Goal: Information Seeking & Learning: Check status

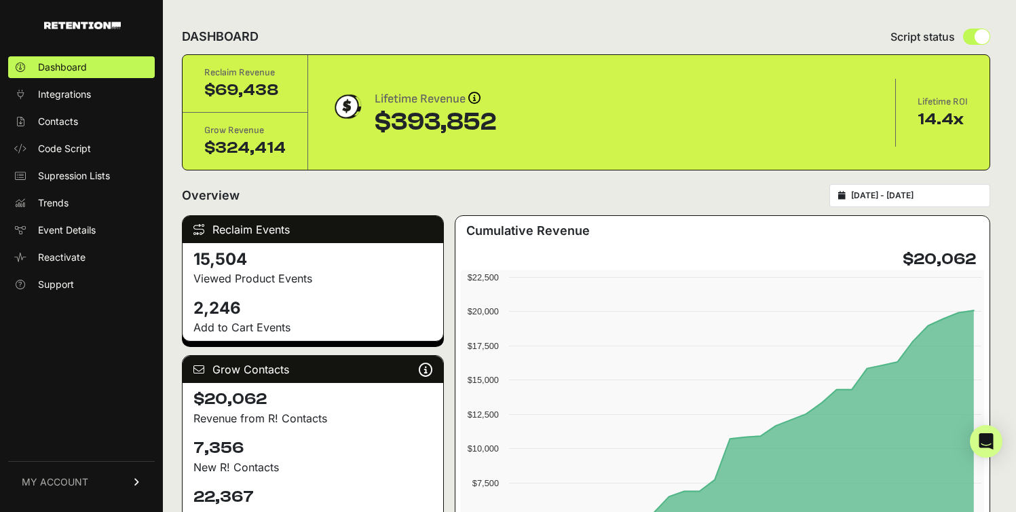
click at [952, 201] on div "[DATE] - [DATE]" at bounding box center [909, 195] width 161 height 23
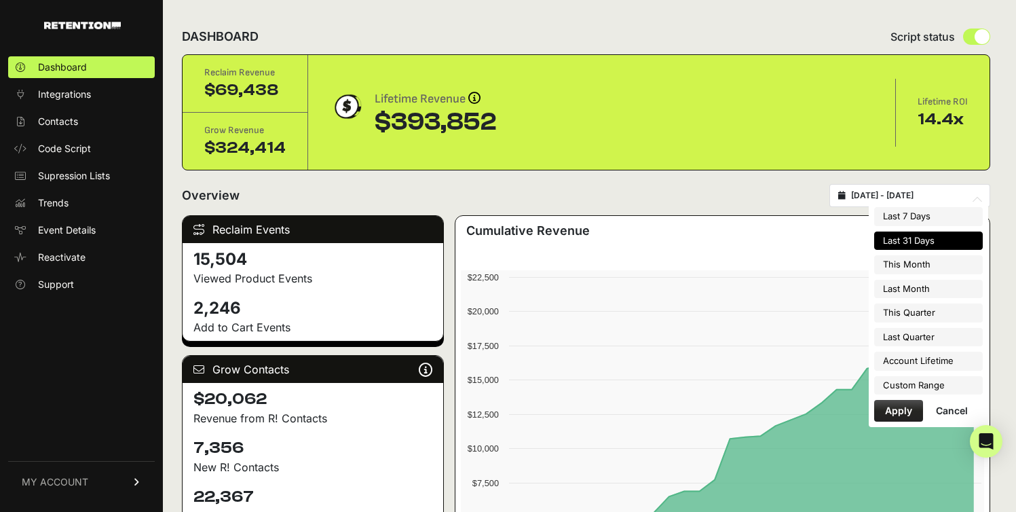
click at [931, 197] on input "[DATE] - [DATE]" at bounding box center [916, 195] width 130 height 11
click at [914, 283] on li "Last Month" at bounding box center [928, 289] width 109 height 19
type input "[DATE] - [DATE]"
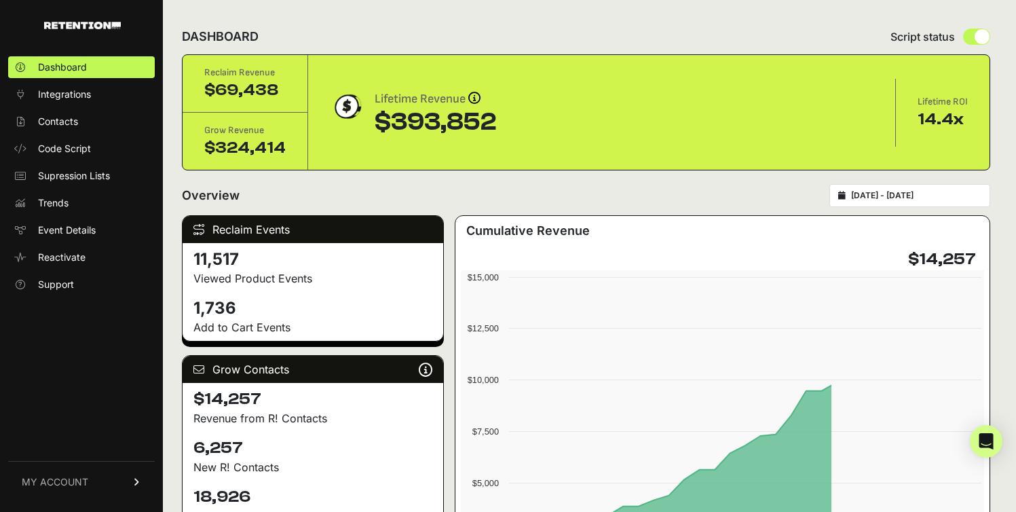
click at [899, 202] on div "[DATE] - [DATE]" at bounding box center [909, 195] width 161 height 23
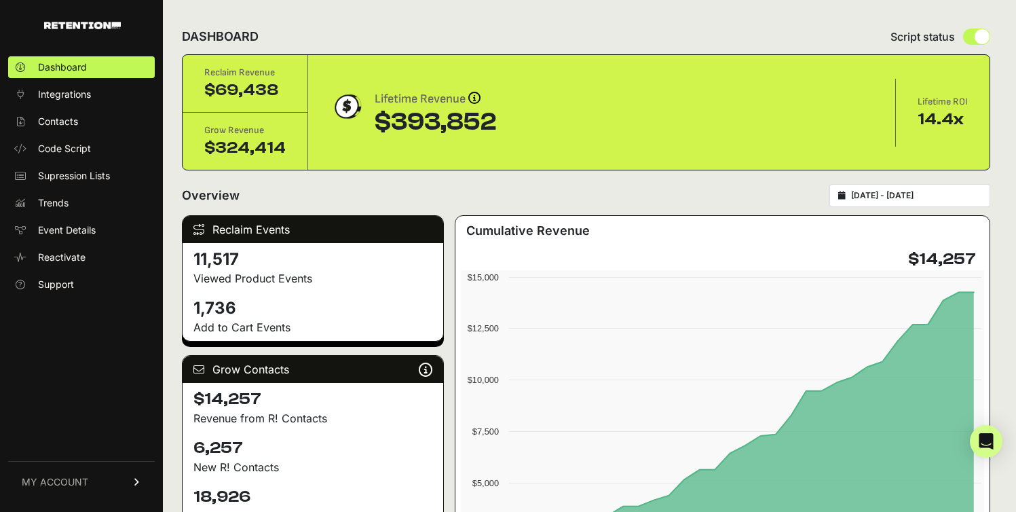
type input "2025-08-01"
type input "2025-08-31"
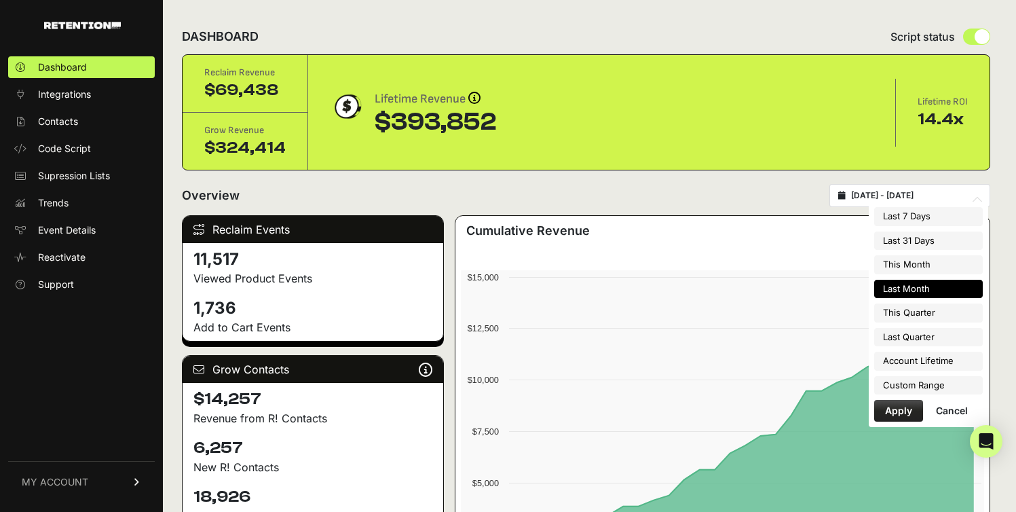
click at [887, 196] on input "2025-08-01 - 2025-08-31" at bounding box center [916, 195] width 130 height 11
type input "2025-09-12"
type input "2025-09-18"
type input "2025-08-01"
type input "[DATE]"
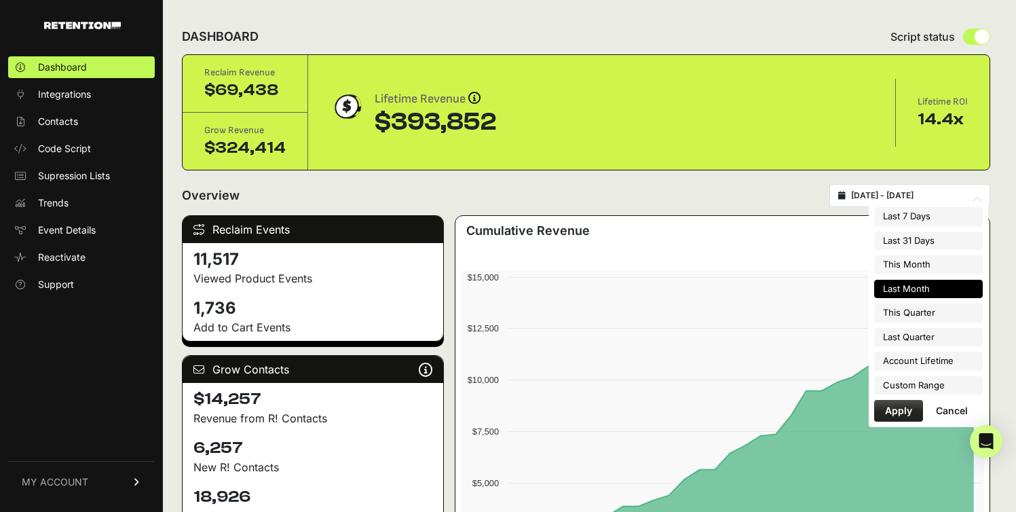
type input "2025-08-19"
type input "[DATE]"
type input "2025-08-01"
type input "[DATE]"
type input "2025-09-01"
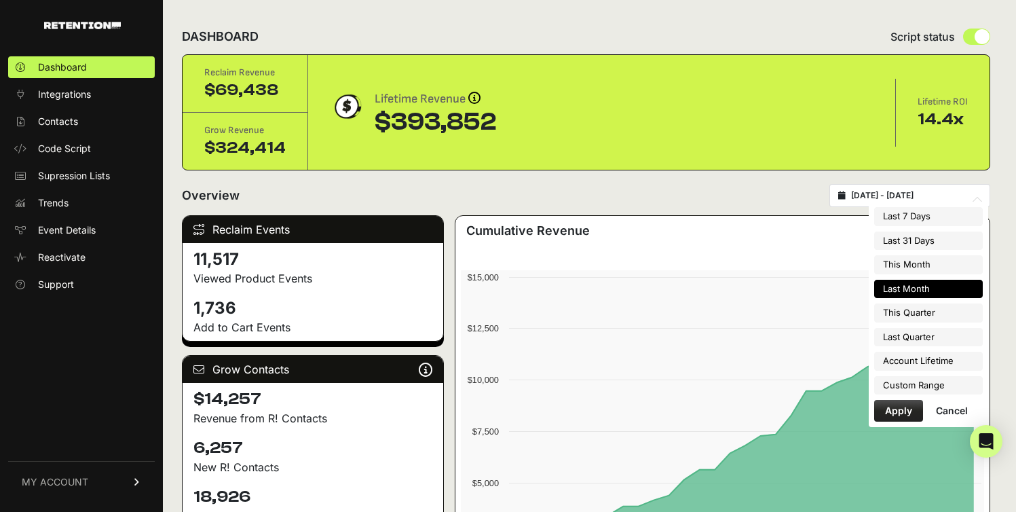
type input "2025-09-30"
type input "2025-08-01"
type input "[DATE]"
type input "2025-07-01"
type input "2025-09-30"
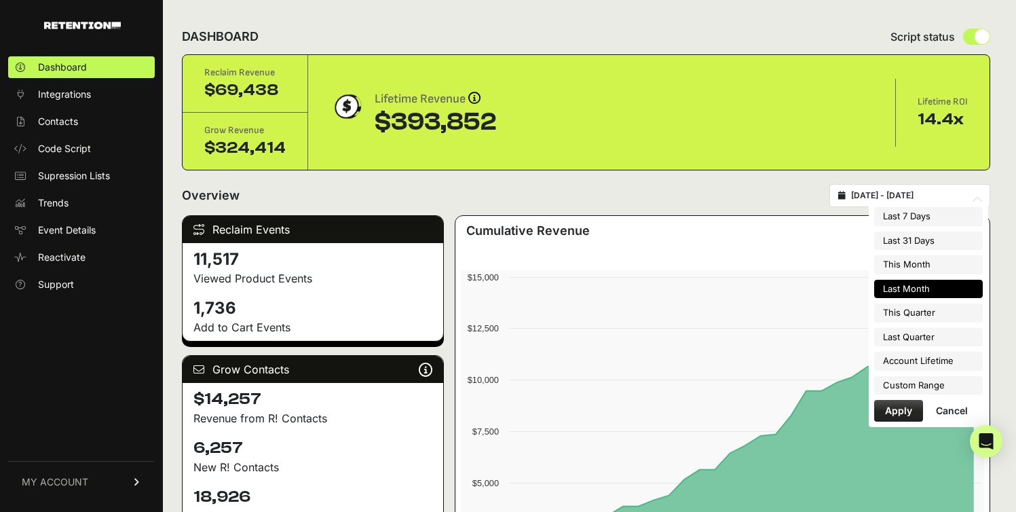
type input "2025-08-01"
type input "[DATE]"
type input "2025-04-01"
type input "2025-06-30"
type input "2025-08-01"
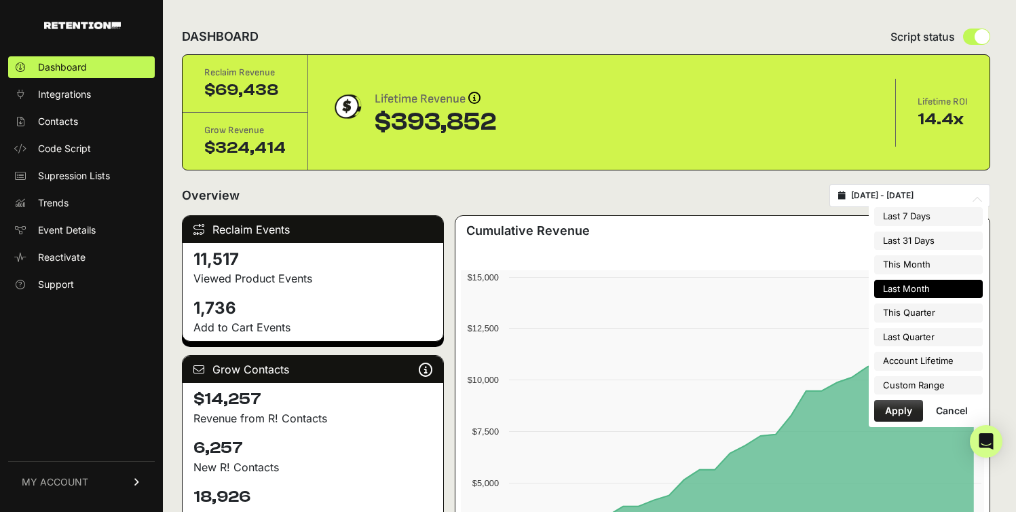
type input "[DATE]"
type input "2023-04-17"
type input "[DATE]"
type input "2025-08-01"
type input "[DATE]"
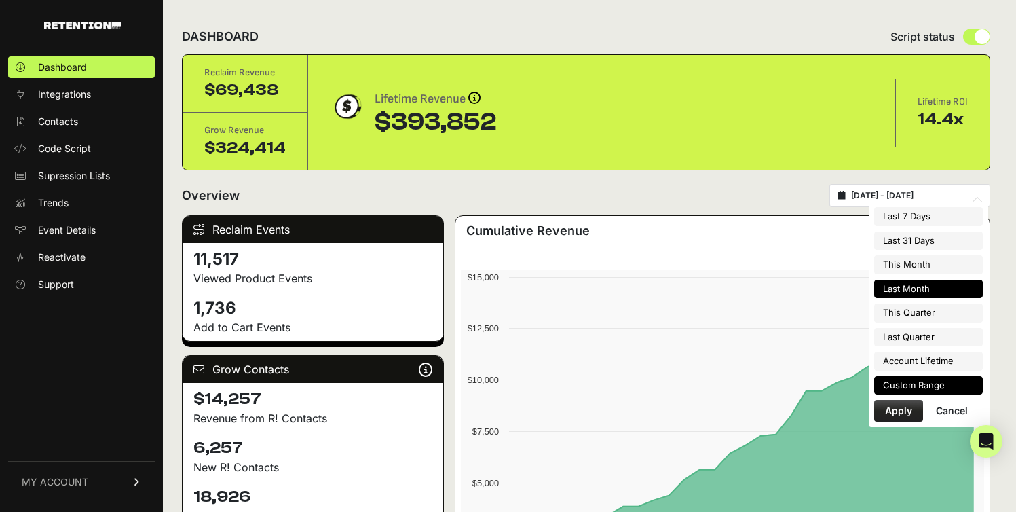
scroll to position [123, 0]
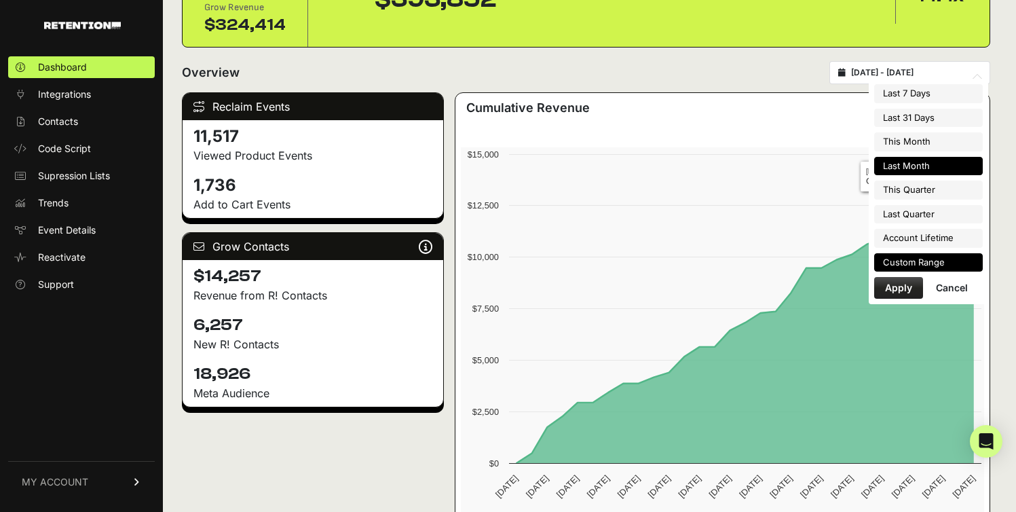
click at [916, 261] on li "Custom Range" at bounding box center [928, 262] width 109 height 19
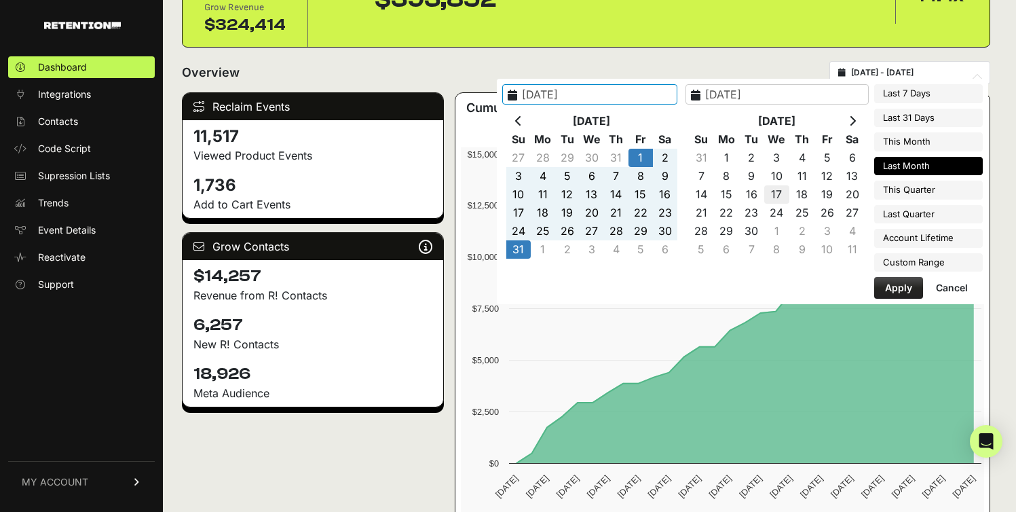
type input "2023-04-17"
type input "[DATE]"
click at [522, 116] on icon at bounding box center [518, 120] width 7 height 11
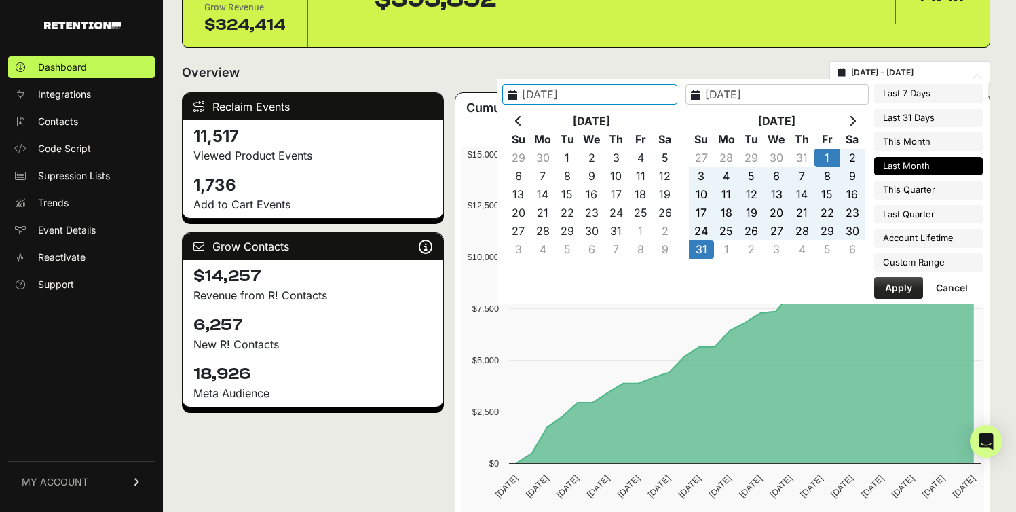
click at [522, 116] on icon at bounding box center [518, 120] width 7 height 11
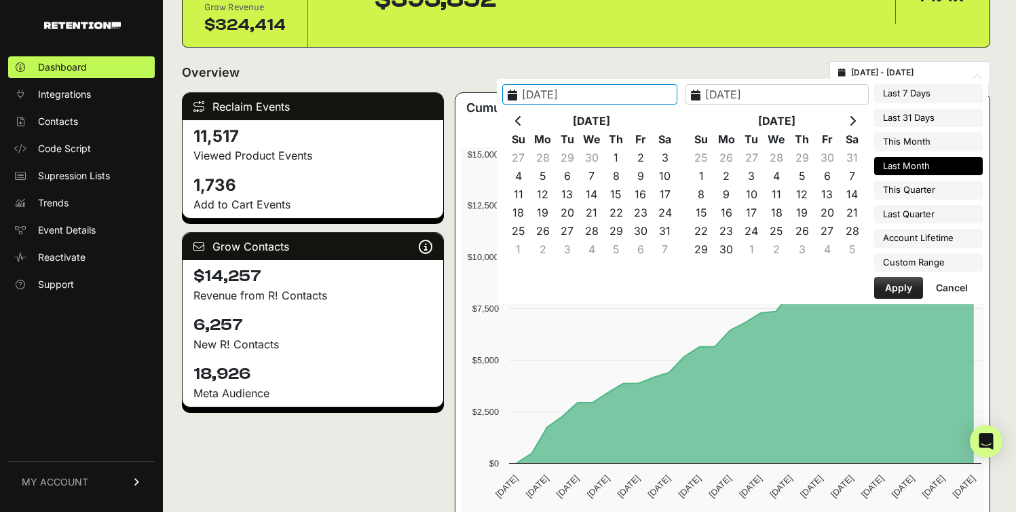
click at [522, 116] on icon at bounding box center [518, 120] width 7 height 11
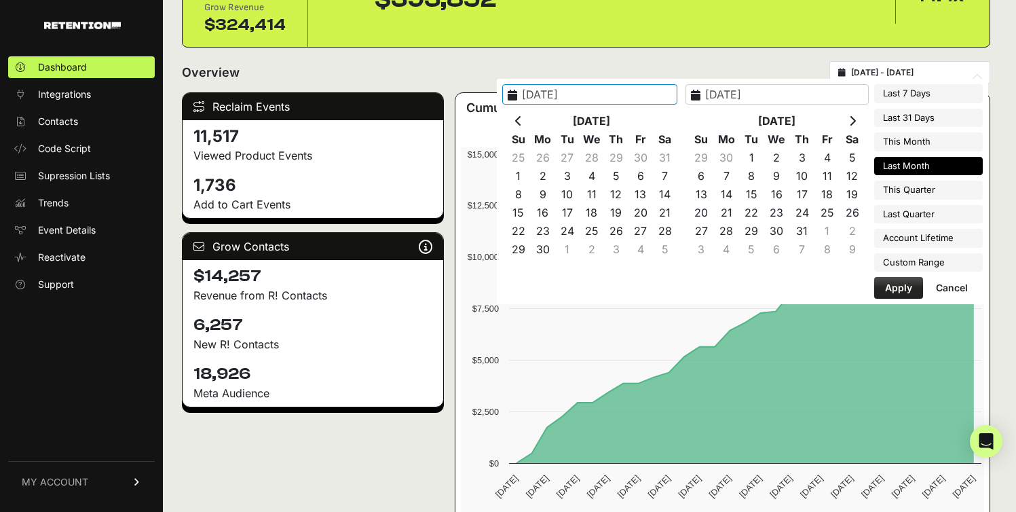
click at [522, 116] on icon at bounding box center [518, 120] width 7 height 11
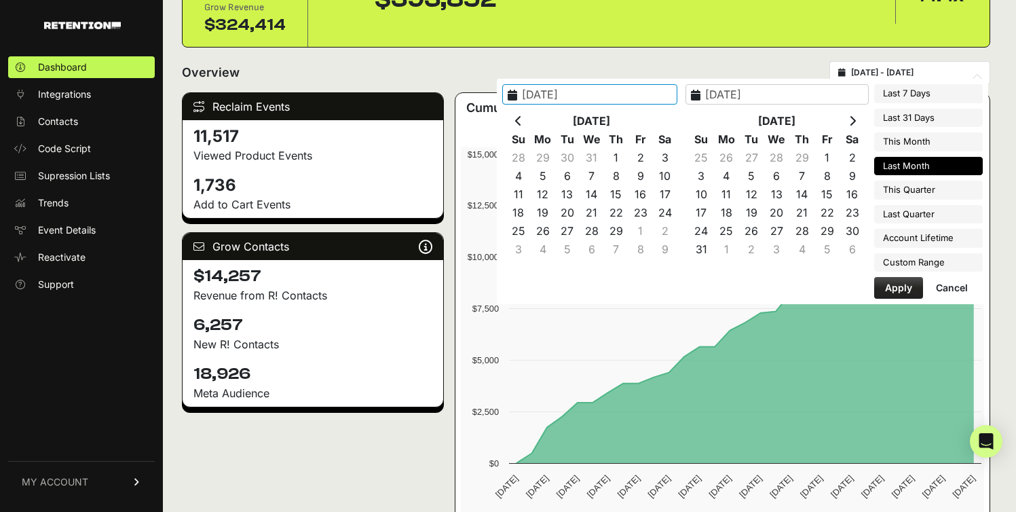
click at [522, 116] on icon at bounding box center [518, 120] width 7 height 11
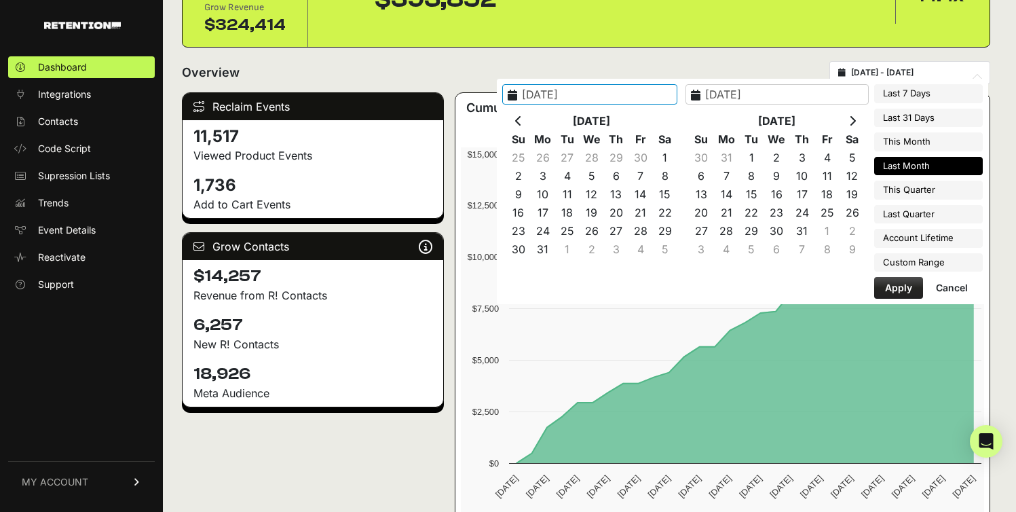
click at [522, 116] on icon at bounding box center [518, 120] width 7 height 11
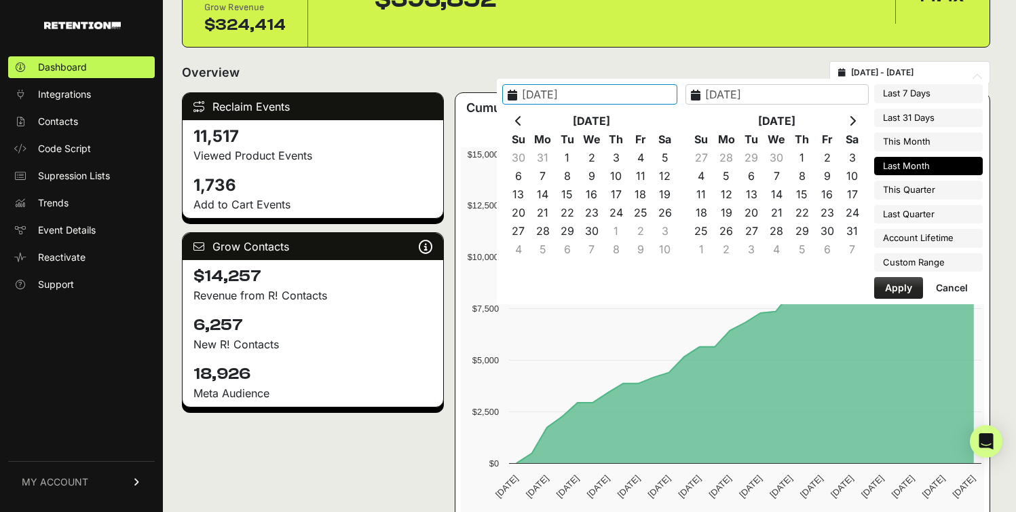
click at [522, 116] on icon at bounding box center [518, 120] width 7 height 11
type input "2022-09-01"
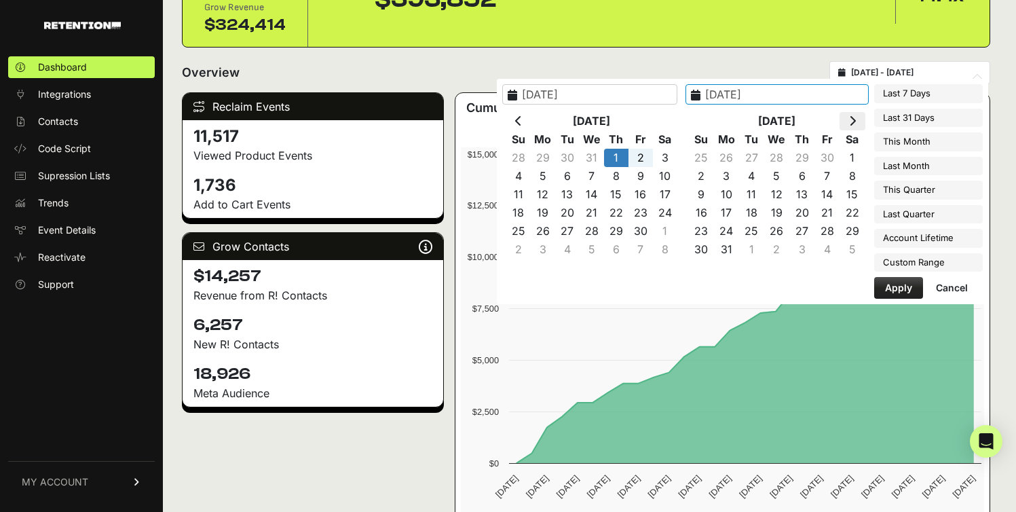
click at [843, 115] on th at bounding box center [852, 121] width 25 height 18
click at [843, 116] on th at bounding box center [852, 121] width 25 height 18
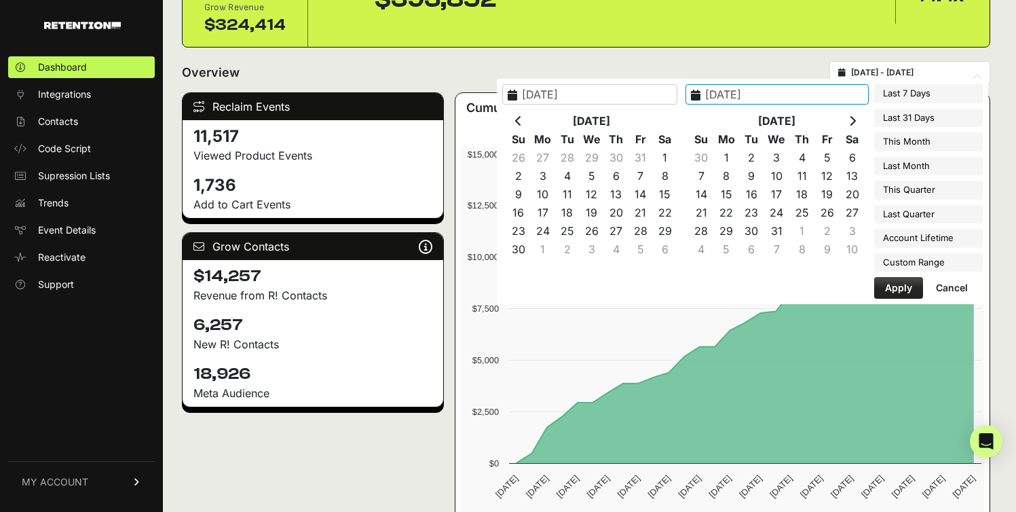
click at [843, 116] on th at bounding box center [852, 121] width 25 height 18
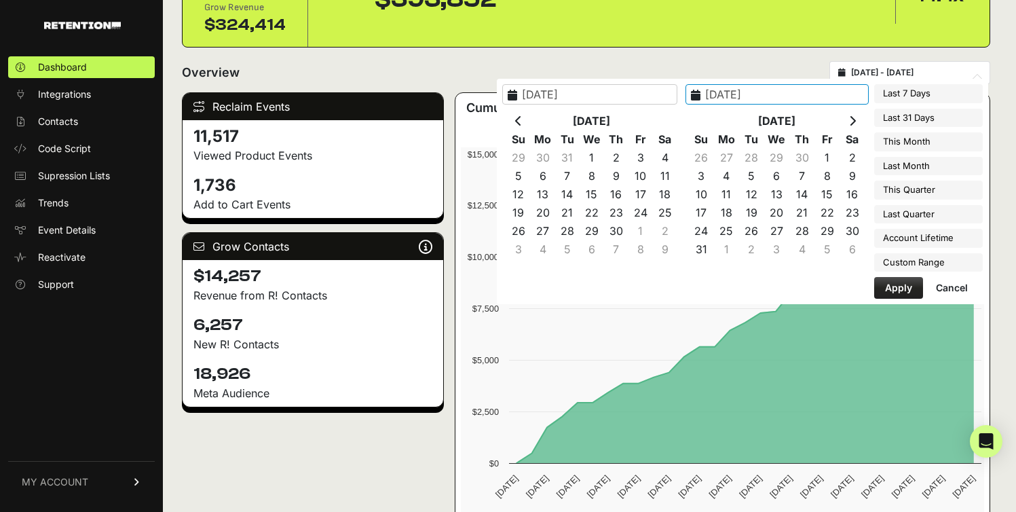
click at [843, 116] on th at bounding box center [852, 121] width 25 height 18
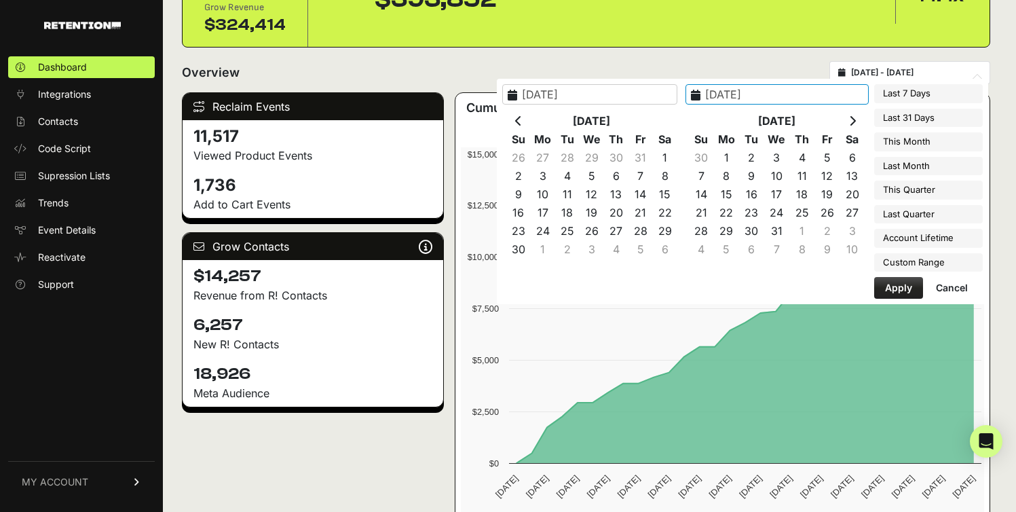
click at [843, 116] on th at bounding box center [852, 121] width 25 height 18
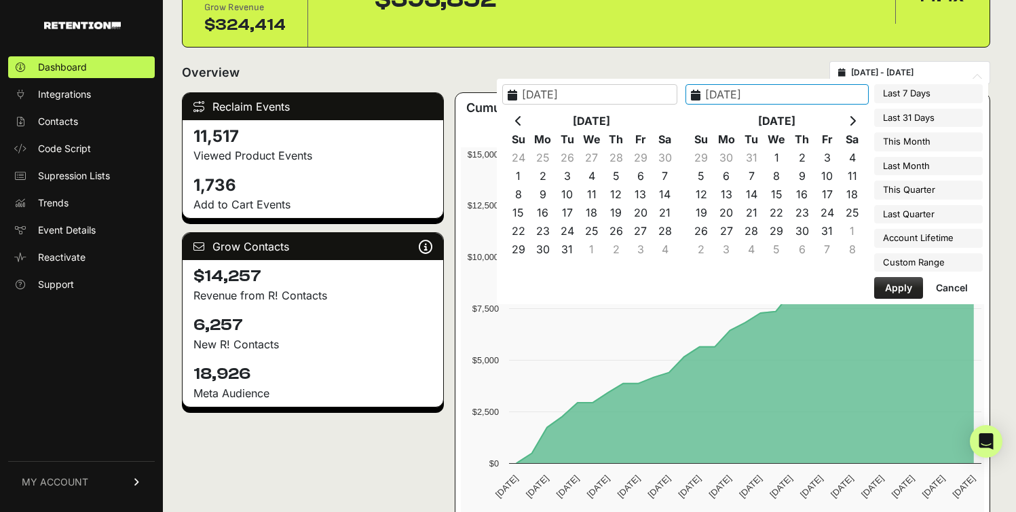
click at [843, 116] on th at bounding box center [852, 121] width 25 height 18
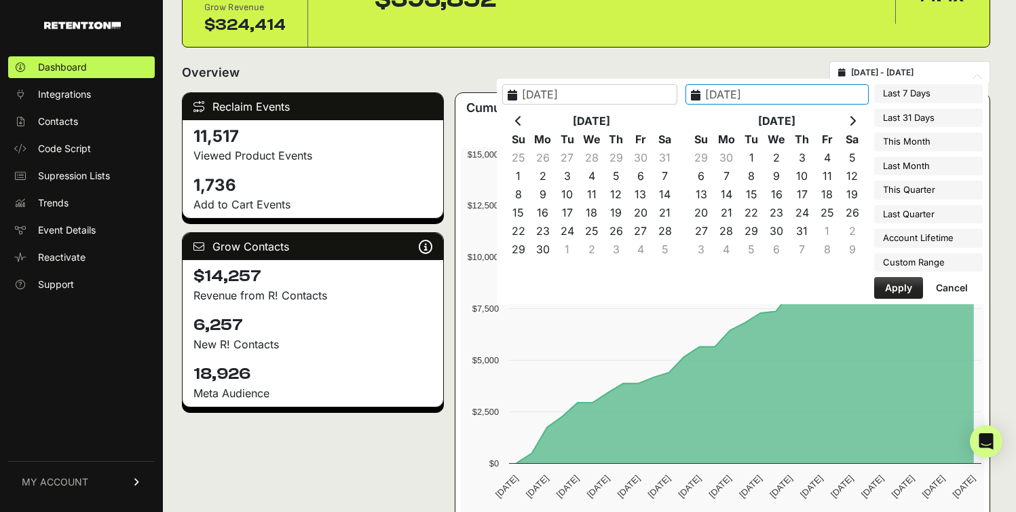
click at [843, 116] on th at bounding box center [852, 121] width 25 height 18
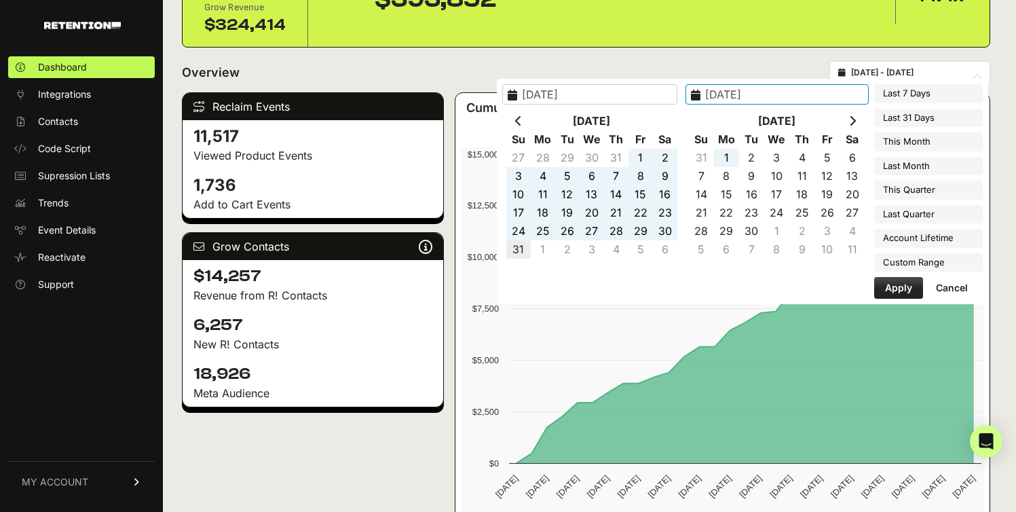
type input "[DATE]"
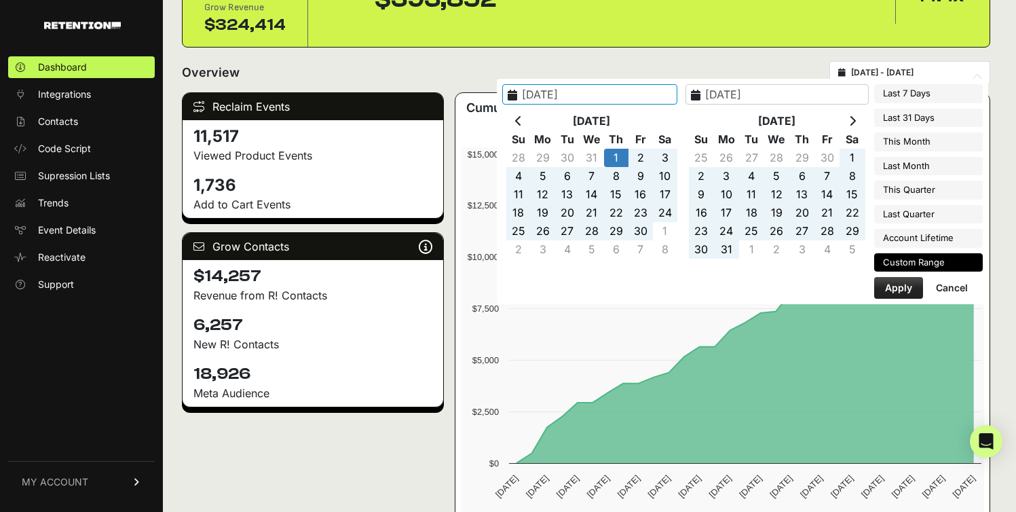
type input "2022-09-01"
click at [887, 285] on button "Apply" at bounding box center [898, 288] width 49 height 22
type input "2022-09-01 - 2025-08-31"
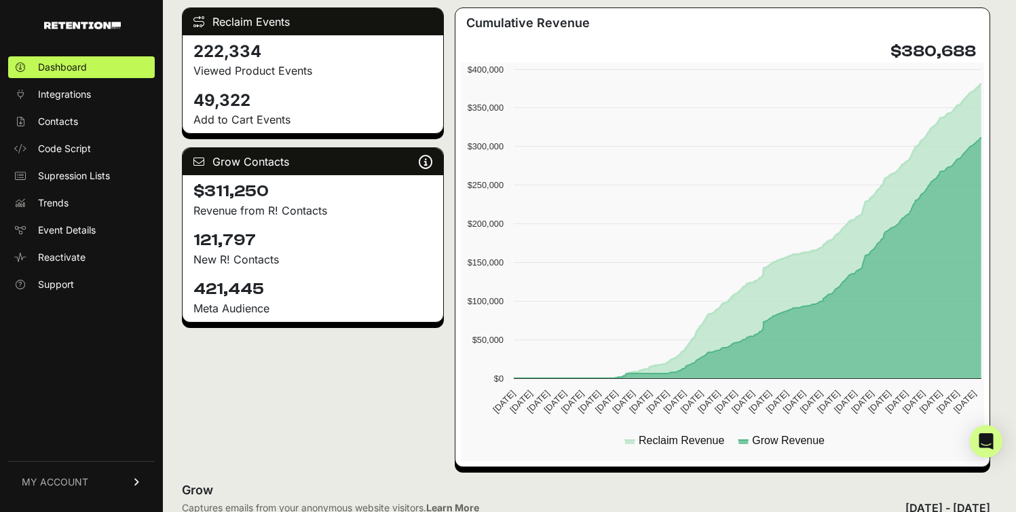
scroll to position [205, 0]
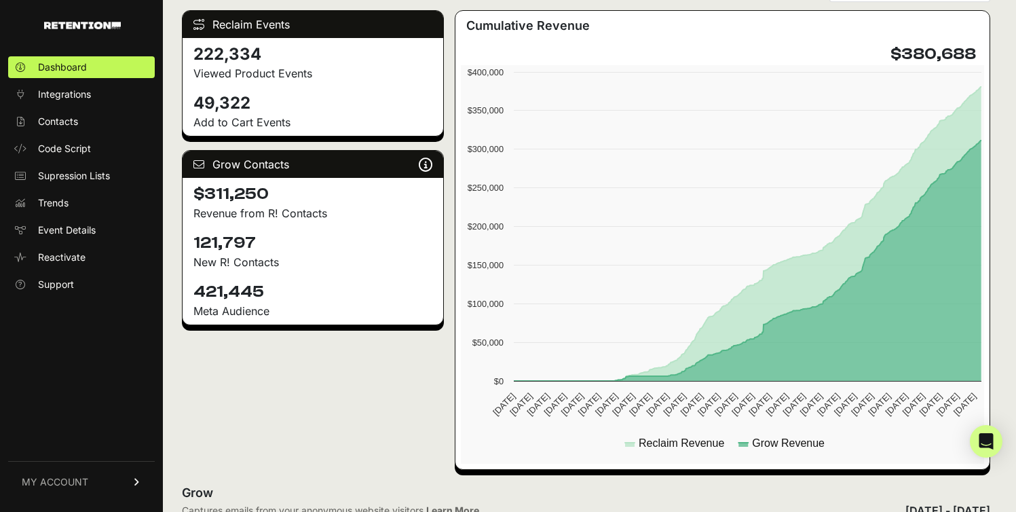
drag, startPoint x: 197, startPoint y: 238, endPoint x: 280, endPoint y: 243, distance: 83.0
click at [280, 243] on h4 "121,797" at bounding box center [312, 243] width 239 height 22
click at [257, 243] on h4 "121,797" at bounding box center [312, 243] width 239 height 22
click at [237, 244] on h4 "121,797" at bounding box center [312, 243] width 239 height 22
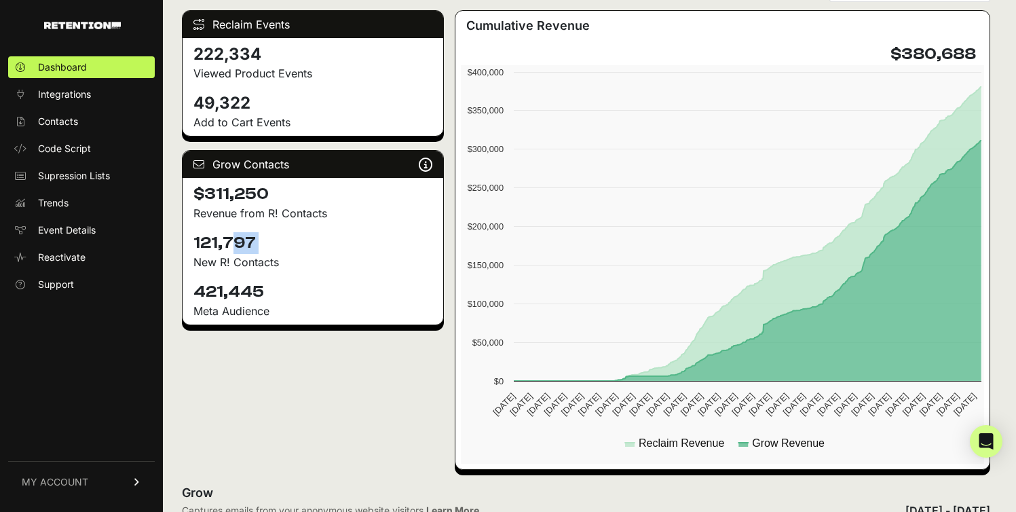
click at [237, 244] on h4 "121,797" at bounding box center [312, 243] width 239 height 22
copy div "121,797"
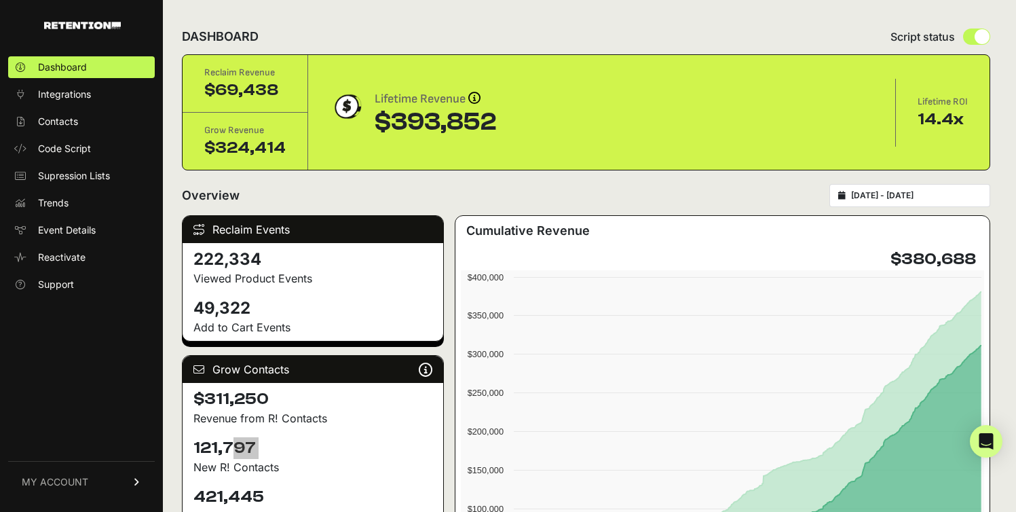
scroll to position [3, 0]
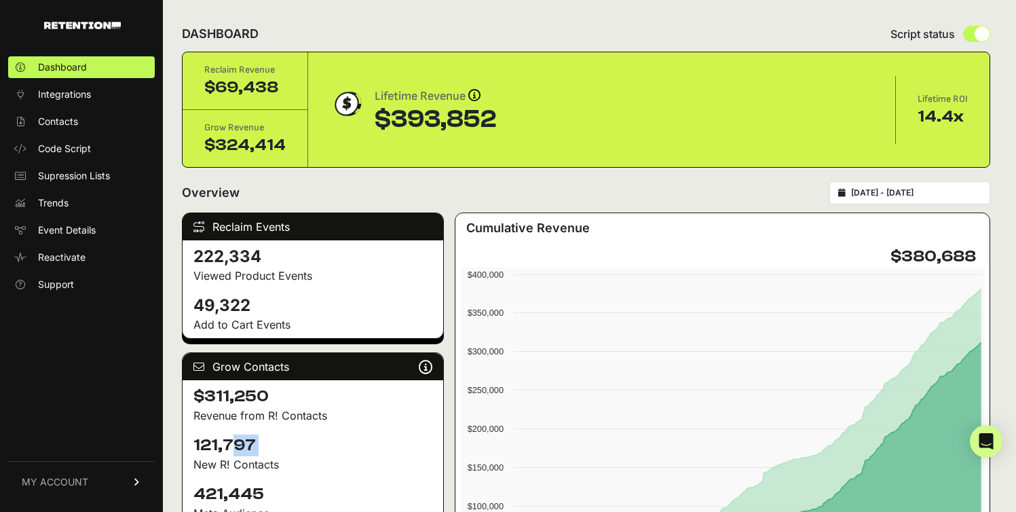
type input "2022-09-01"
type input "[DATE]"
click at [893, 195] on input "2022-09-01 - 2025-08-31" at bounding box center [916, 192] width 130 height 11
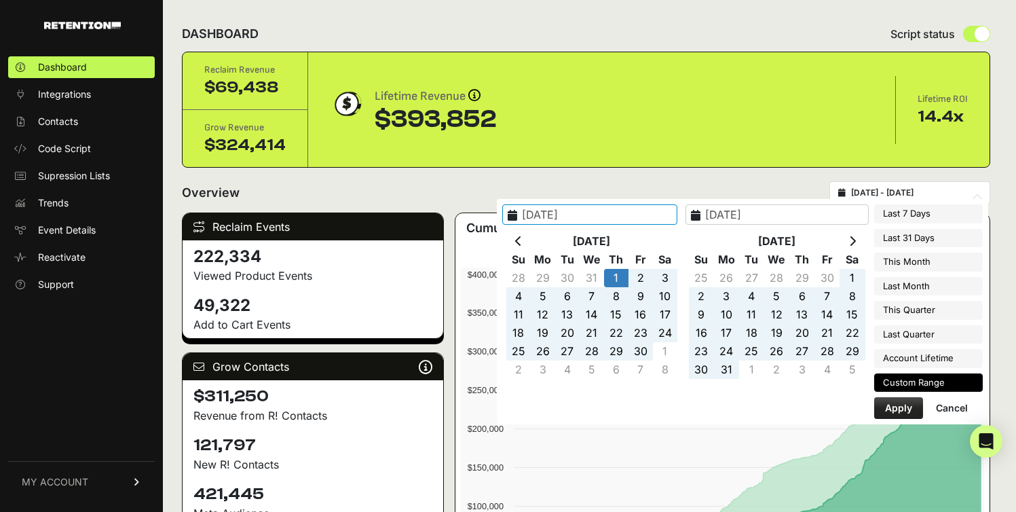
type input "[DATE]"
type input "2022-09-01"
type input "[DATE]"
click at [522, 241] on icon at bounding box center [518, 241] width 7 height 11
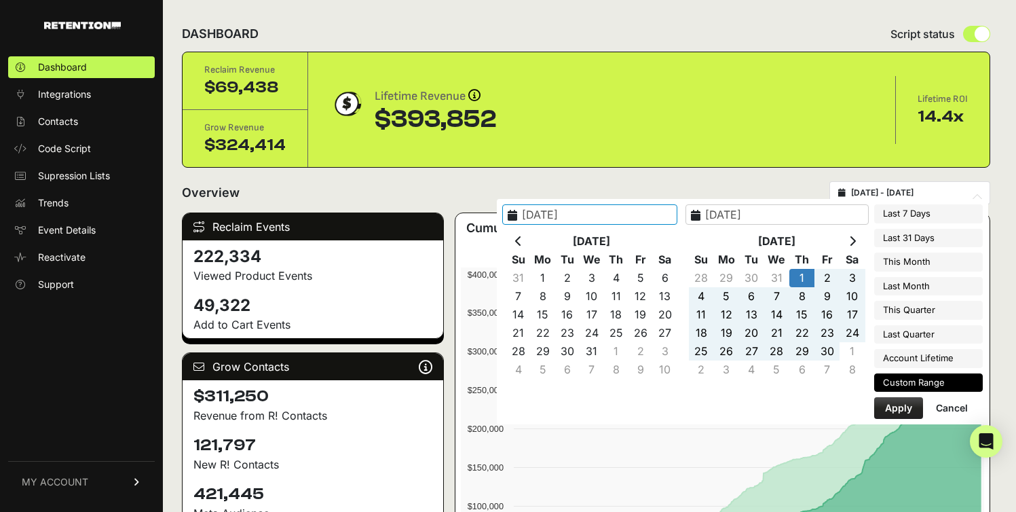
click at [522, 241] on icon at bounding box center [518, 241] width 7 height 11
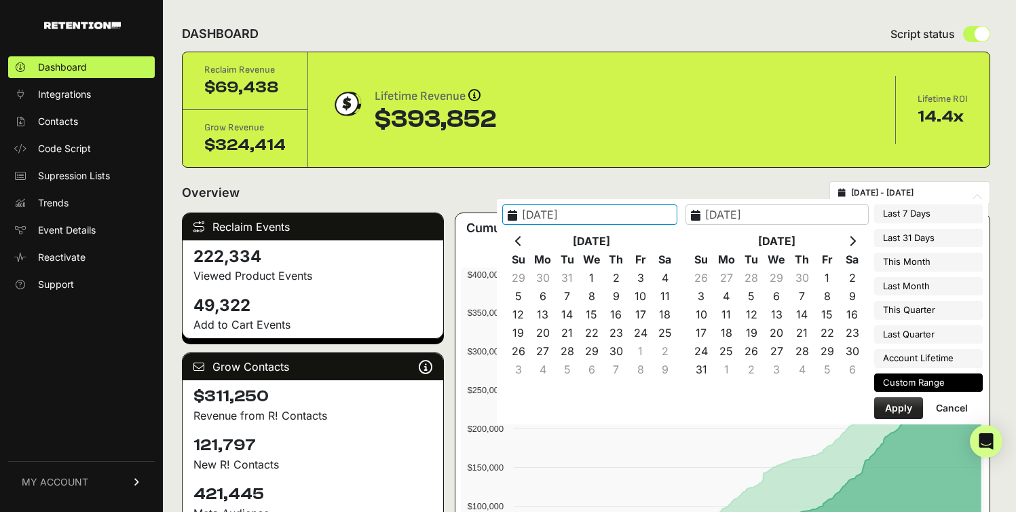
click at [522, 241] on icon at bounding box center [518, 241] width 7 height 11
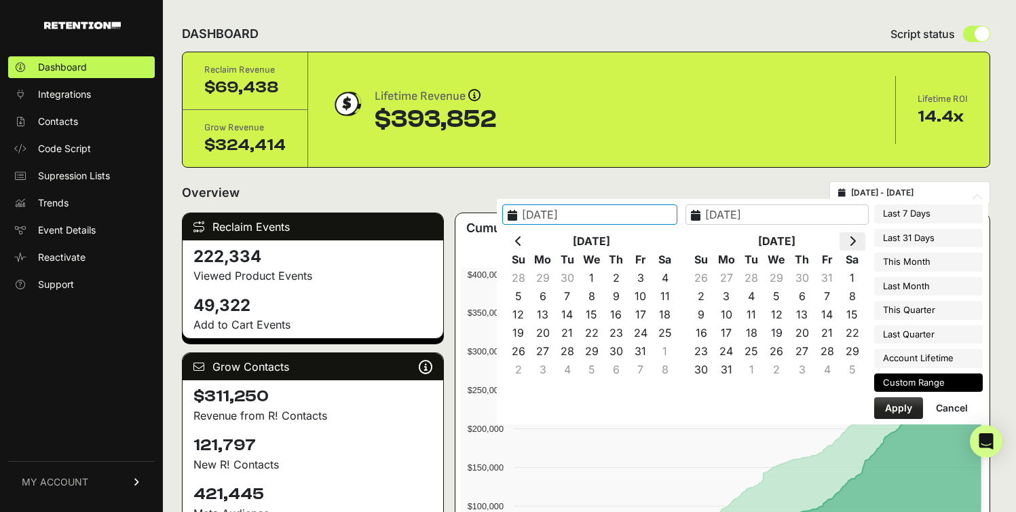
click at [856, 238] on icon at bounding box center [852, 241] width 7 height 11
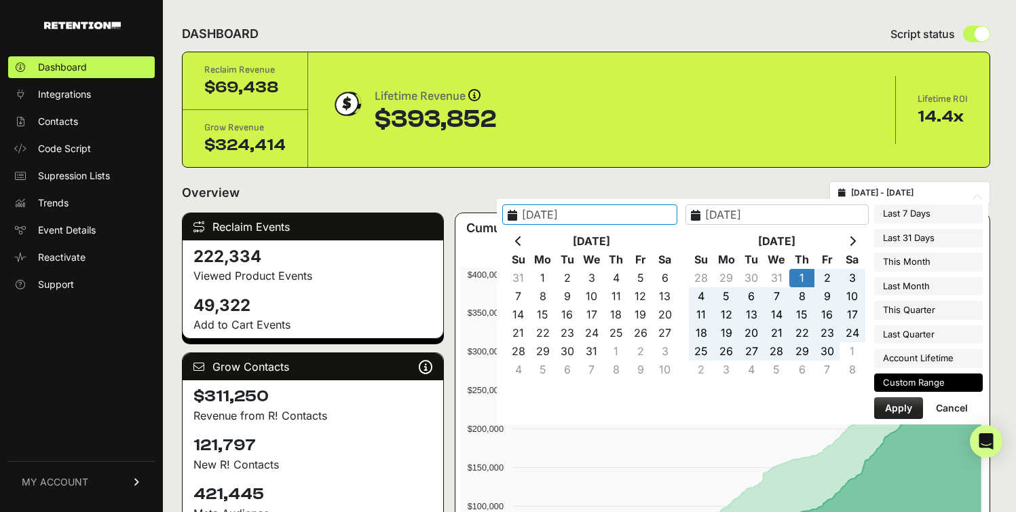
click at [856, 238] on icon at bounding box center [852, 241] width 7 height 11
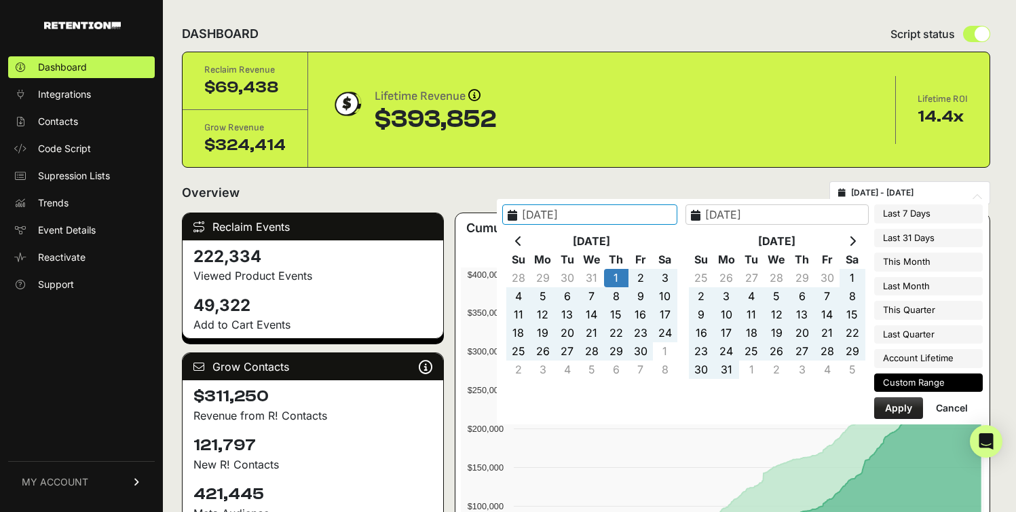
click at [856, 238] on icon at bounding box center [852, 241] width 7 height 11
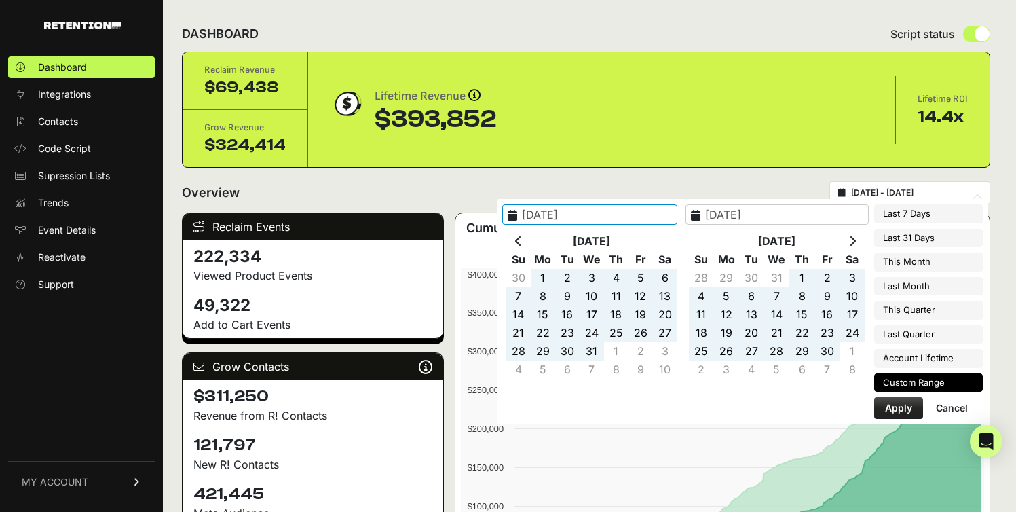
click at [856, 238] on icon at bounding box center [852, 241] width 7 height 11
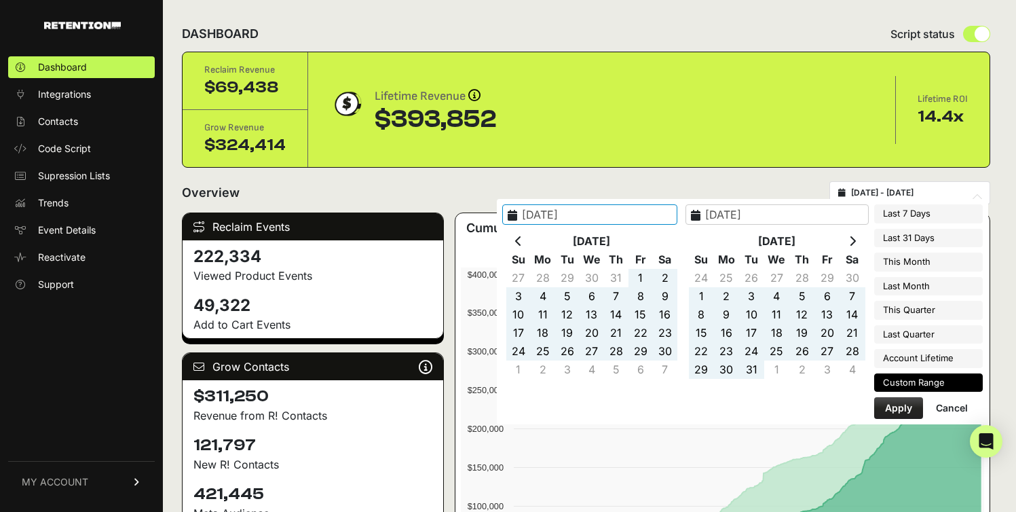
click at [856, 238] on icon at bounding box center [852, 241] width 7 height 11
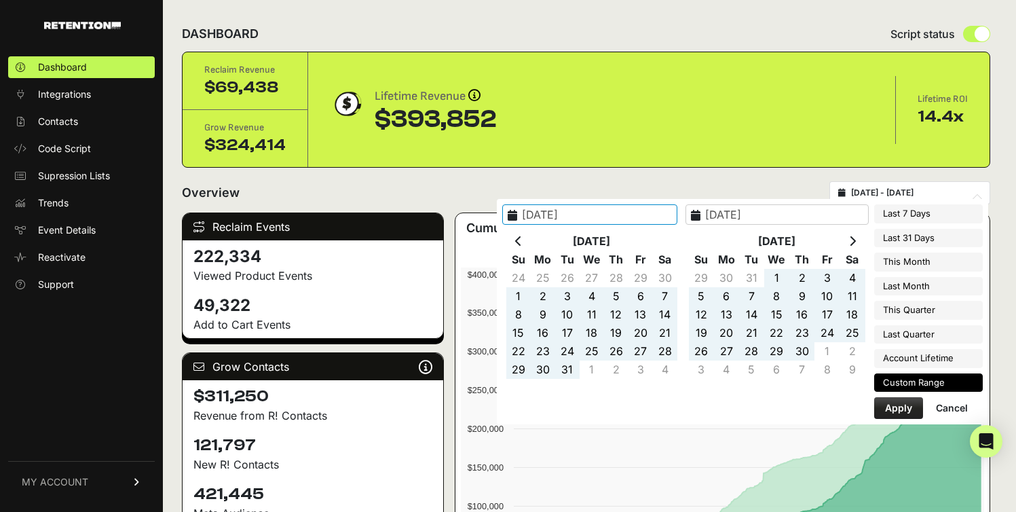
click at [856, 238] on icon at bounding box center [852, 241] width 7 height 11
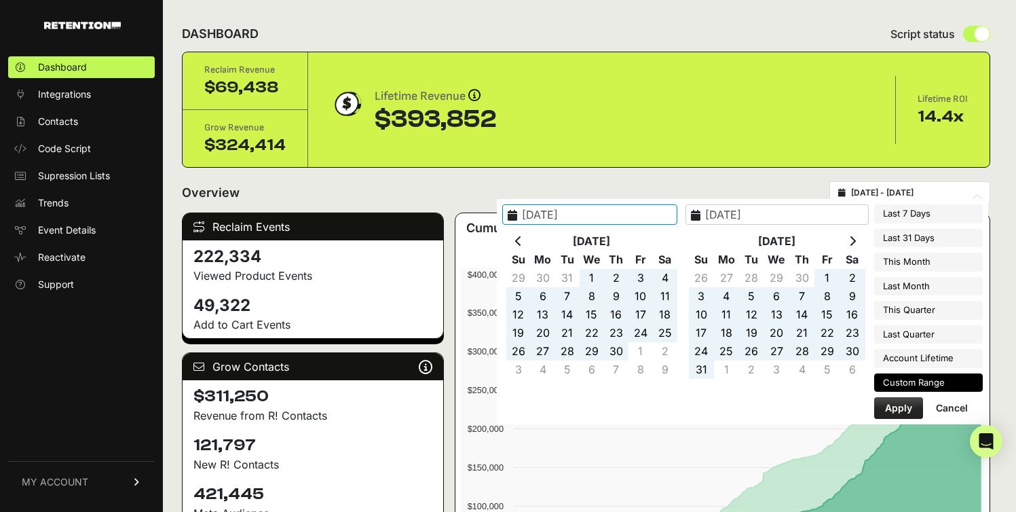
click at [856, 238] on icon at bounding box center [852, 241] width 7 height 11
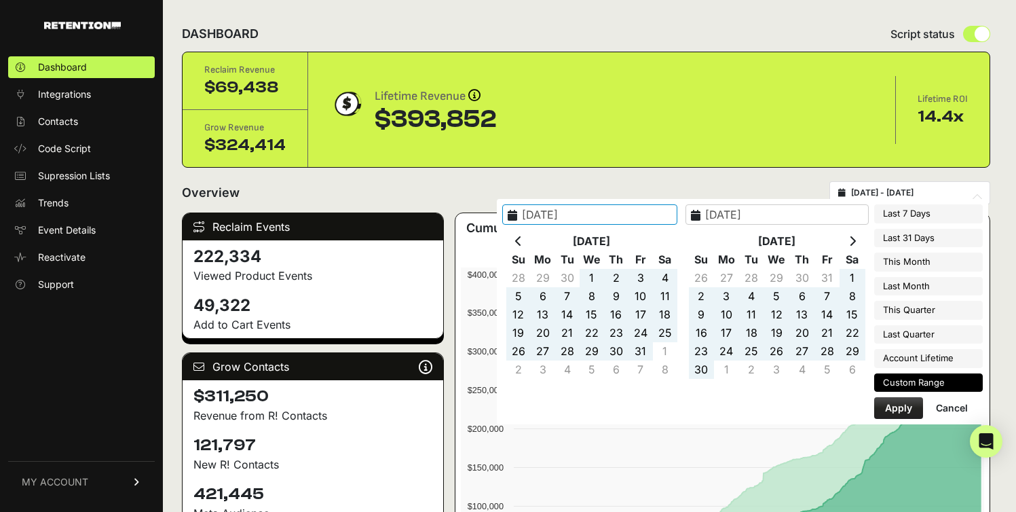
click at [856, 238] on icon at bounding box center [852, 241] width 7 height 11
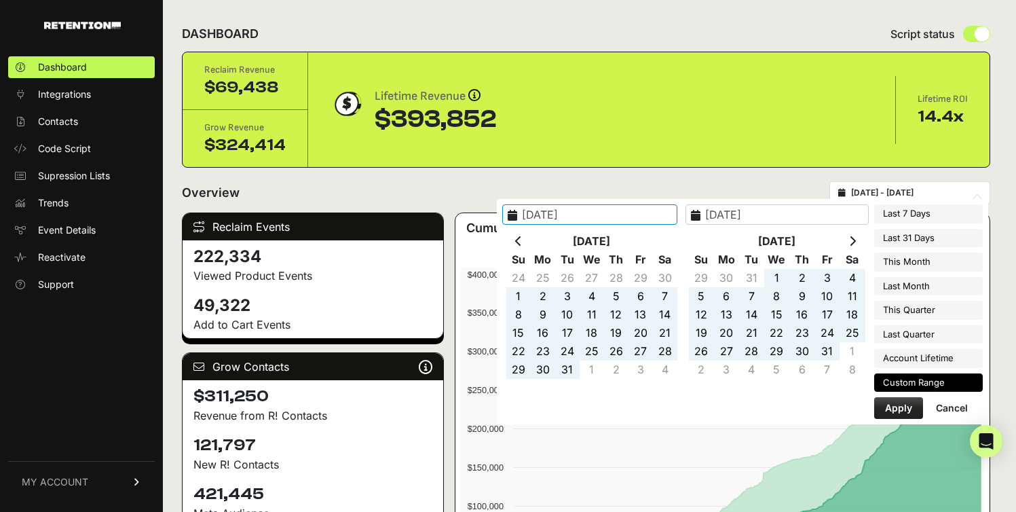
click at [856, 238] on icon at bounding box center [852, 241] width 7 height 11
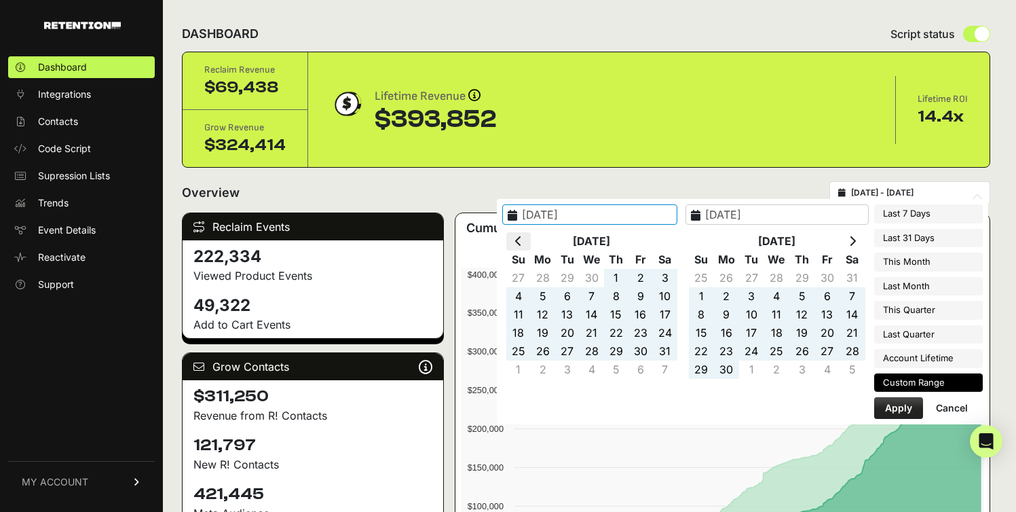
click at [531, 244] on th at bounding box center [518, 241] width 24 height 18
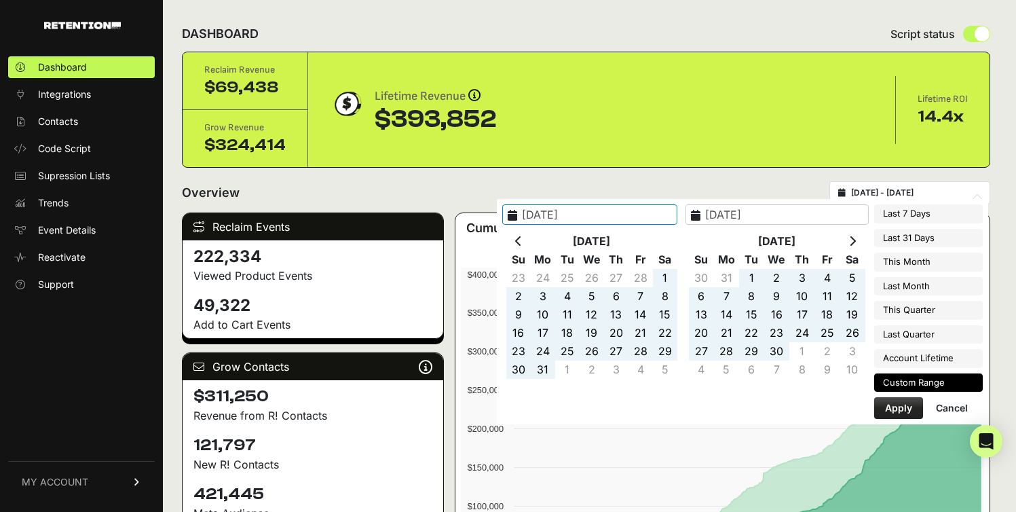
click at [531, 244] on th at bounding box center [518, 241] width 24 height 18
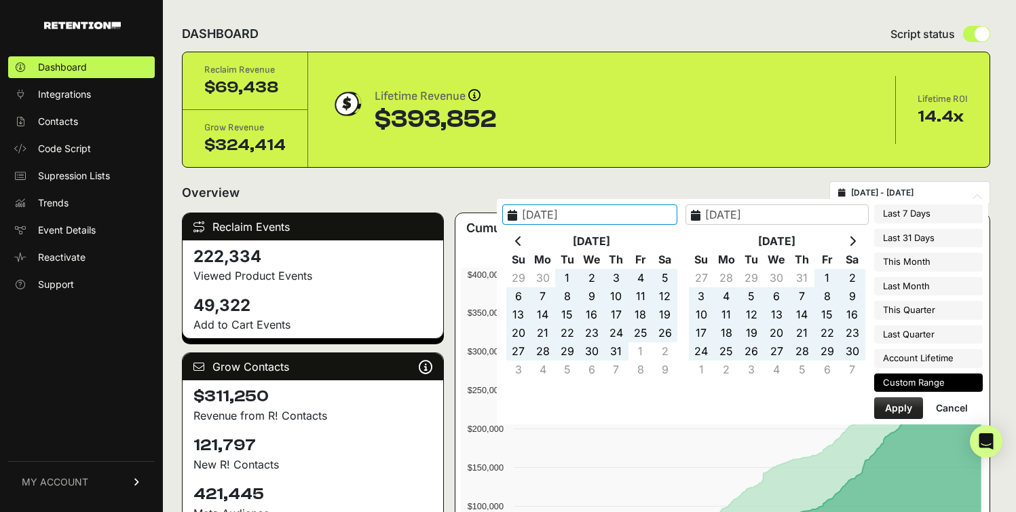
click at [531, 244] on th at bounding box center [518, 241] width 24 height 18
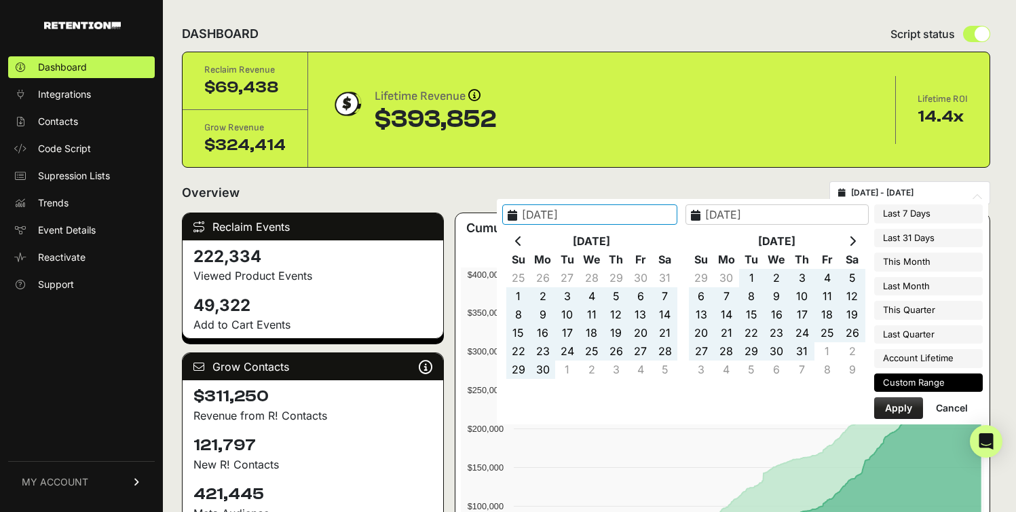
click at [531, 244] on th at bounding box center [518, 241] width 24 height 18
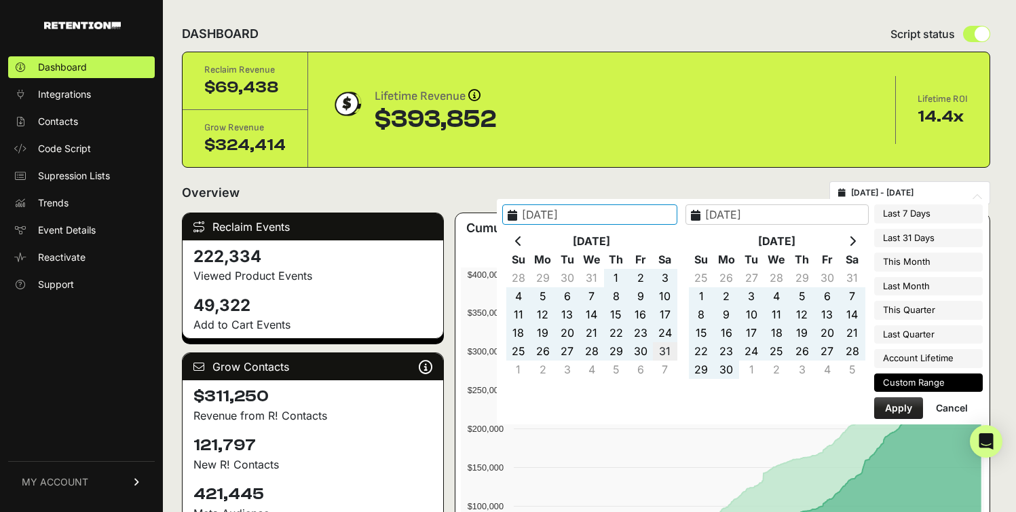
type input "2024-08-31"
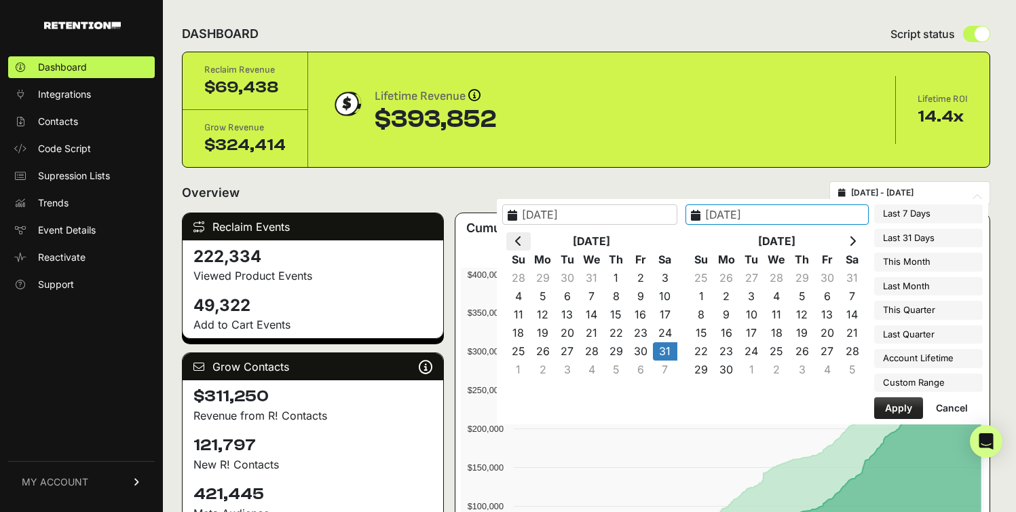
click at [531, 240] on th at bounding box center [518, 241] width 24 height 18
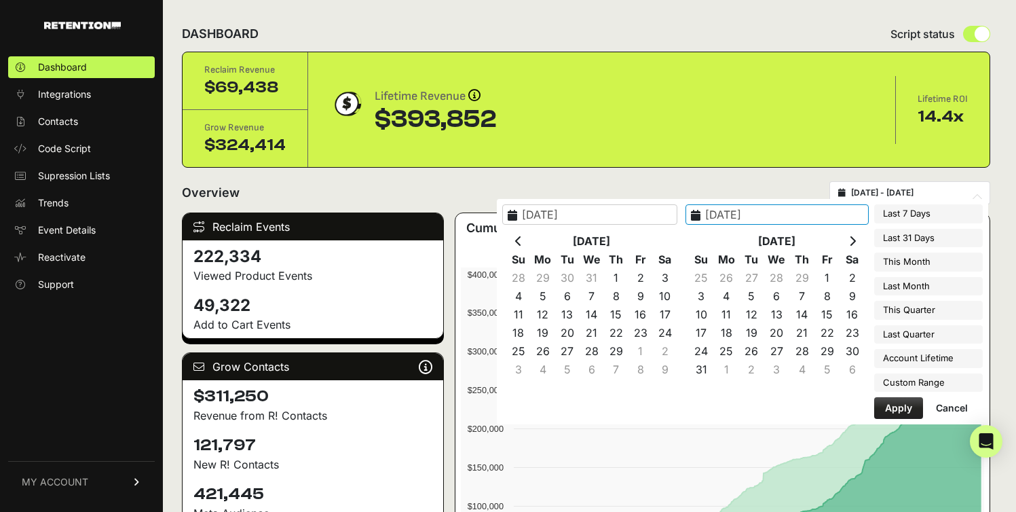
click at [531, 240] on th at bounding box center [518, 241] width 24 height 18
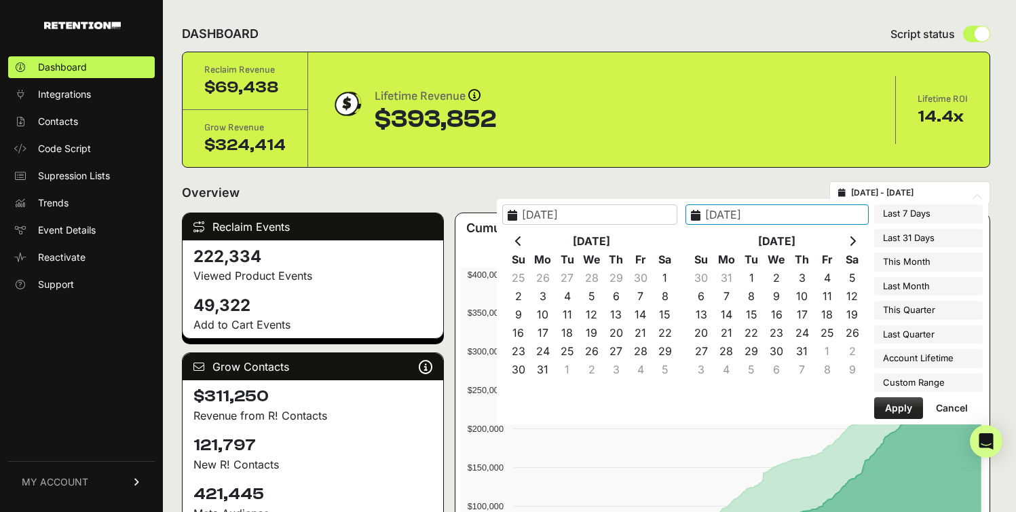
click at [531, 240] on th at bounding box center [518, 241] width 24 height 18
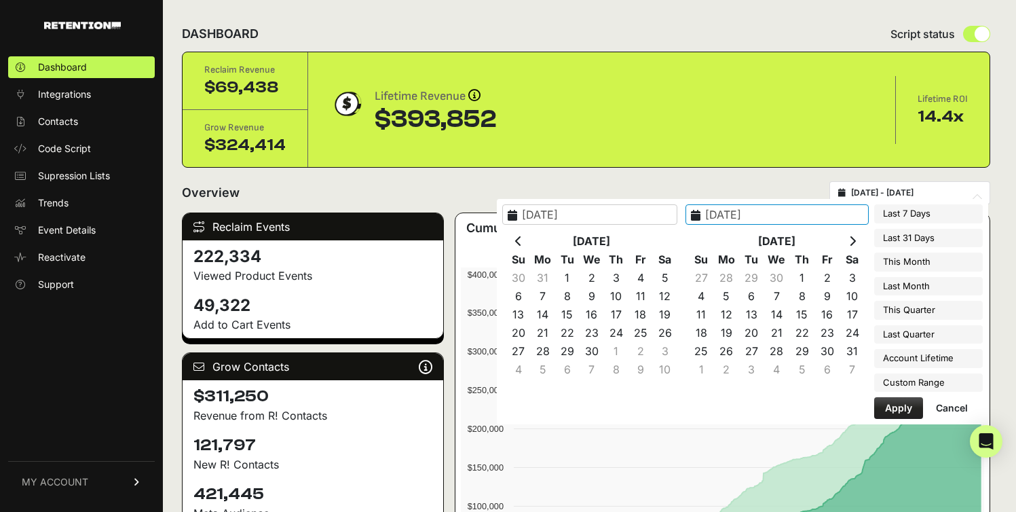
click at [531, 240] on th at bounding box center [518, 241] width 24 height 18
click at [531, 238] on th at bounding box center [518, 241] width 24 height 18
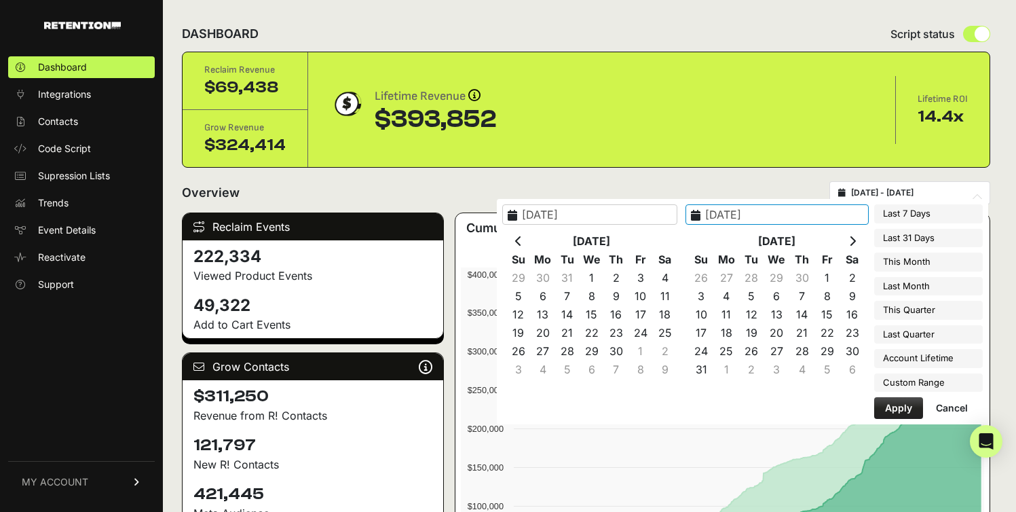
click at [531, 238] on th at bounding box center [518, 241] width 24 height 18
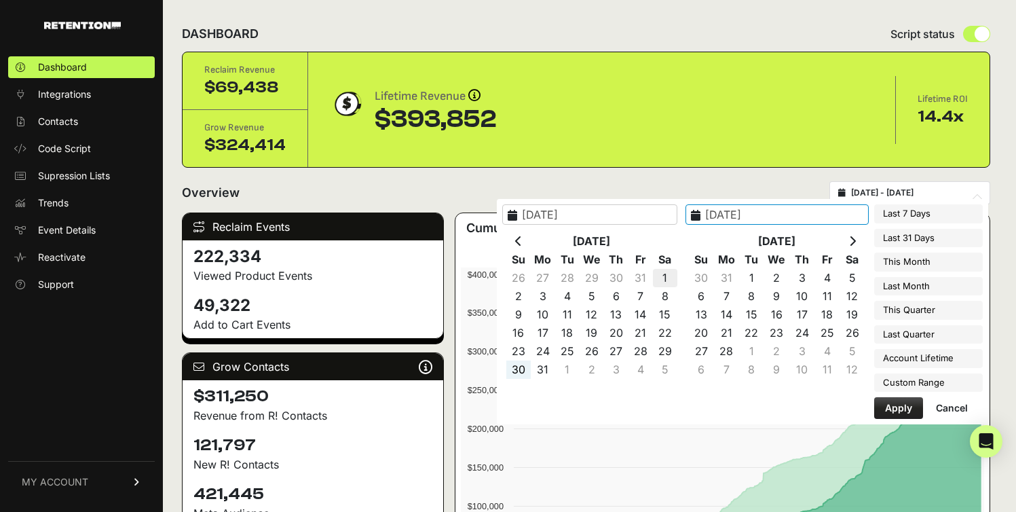
type input "2022-01-01"
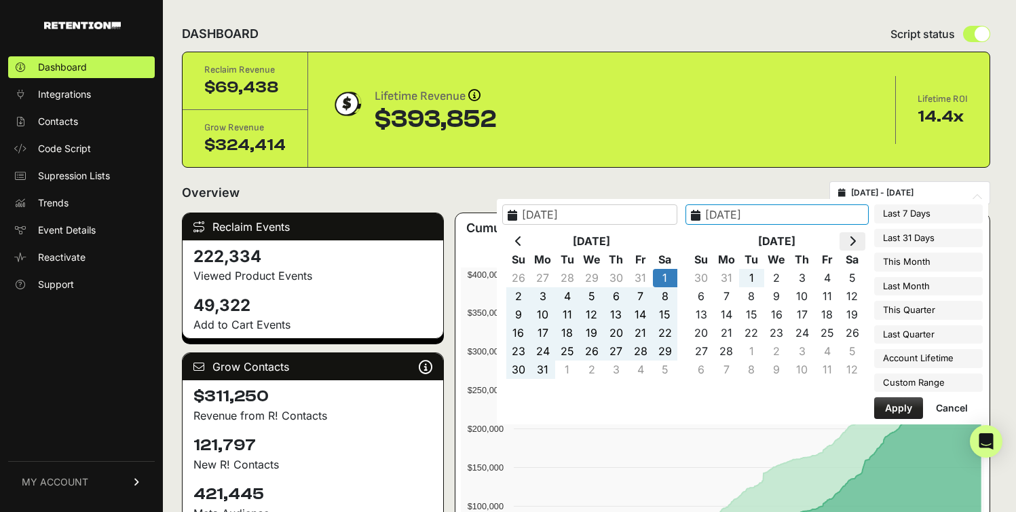
click at [844, 242] on th at bounding box center [852, 241] width 25 height 18
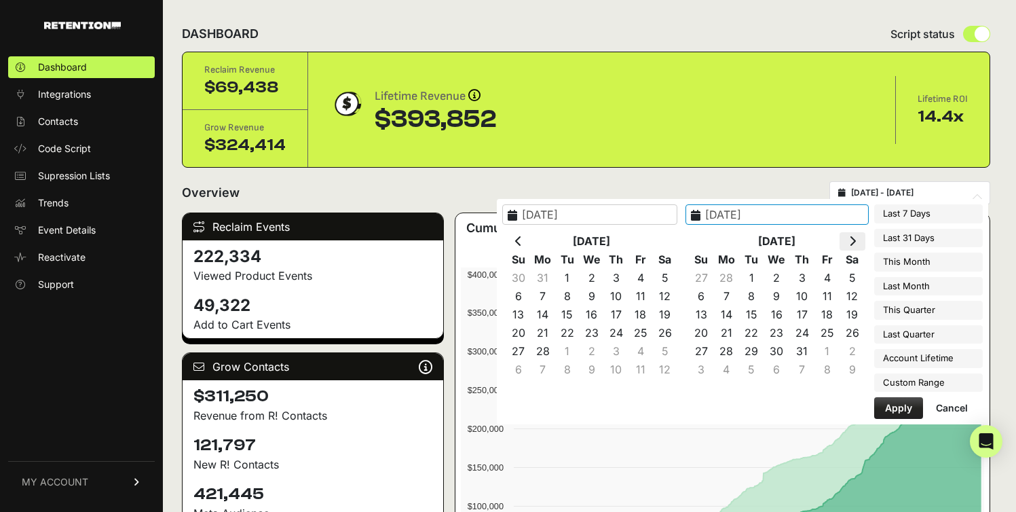
click at [843, 243] on th at bounding box center [852, 241] width 25 height 18
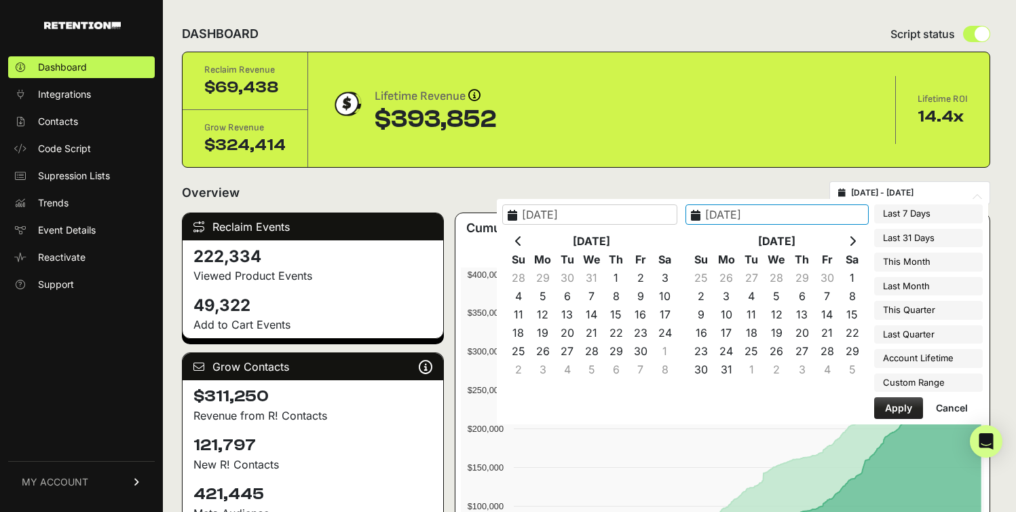
click at [843, 243] on th at bounding box center [852, 241] width 25 height 18
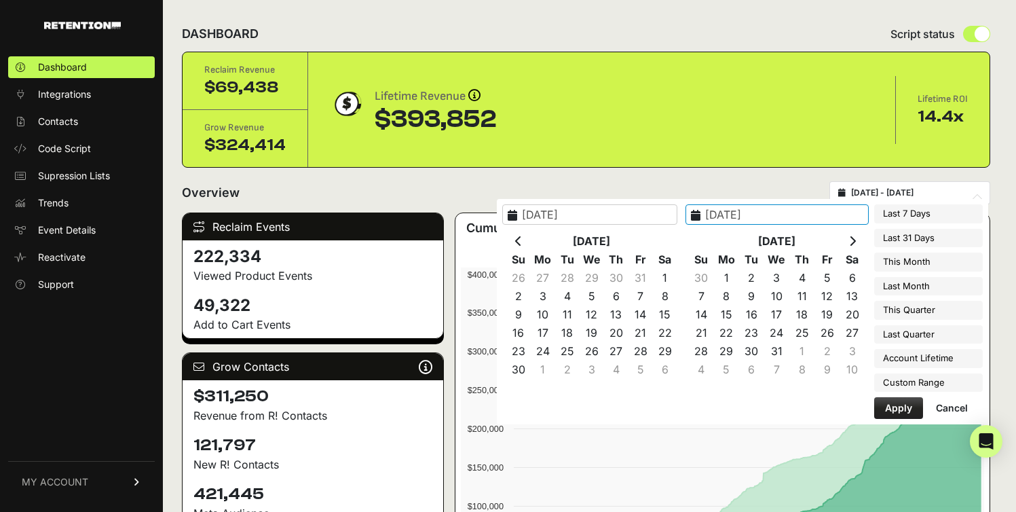
click at [843, 243] on th at bounding box center [852, 241] width 25 height 18
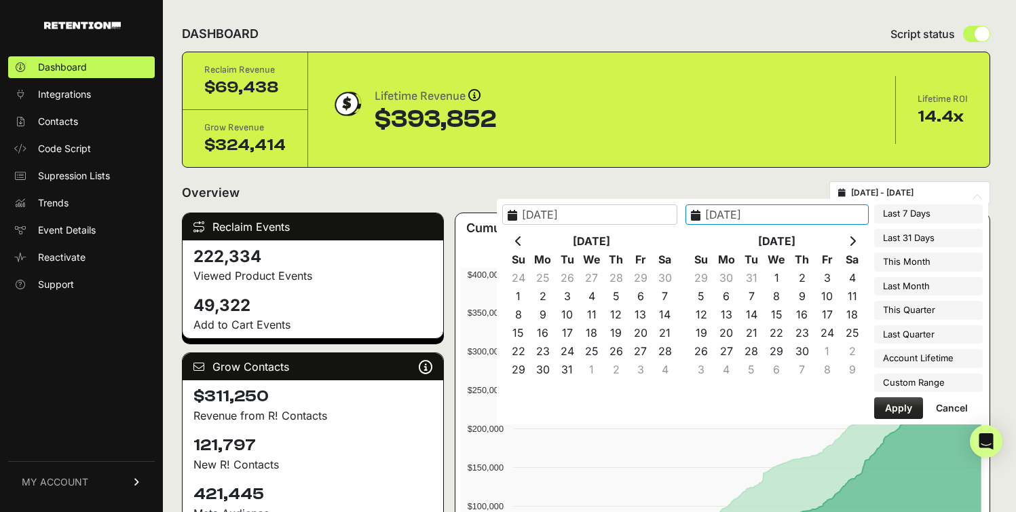
click at [843, 243] on th at bounding box center [852, 241] width 25 height 18
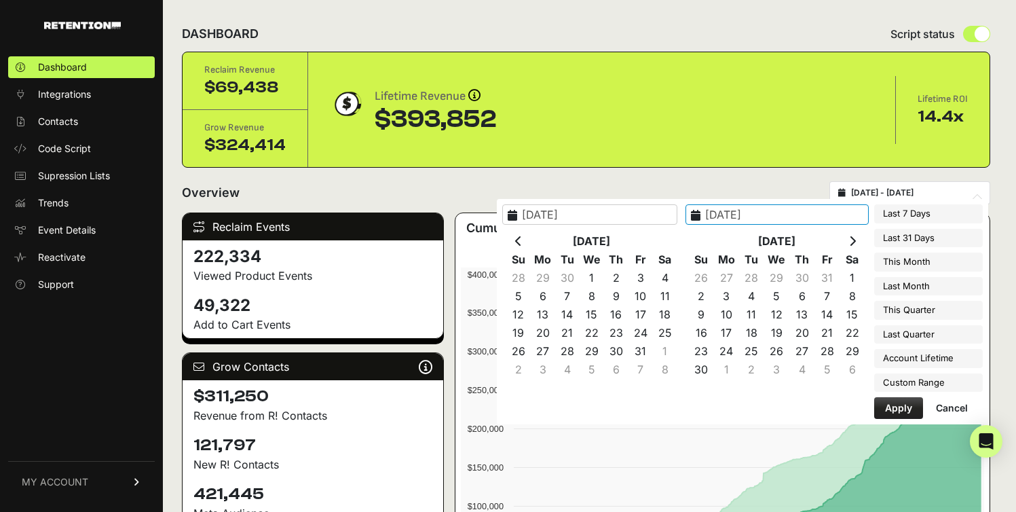
click at [843, 243] on th at bounding box center [852, 241] width 25 height 18
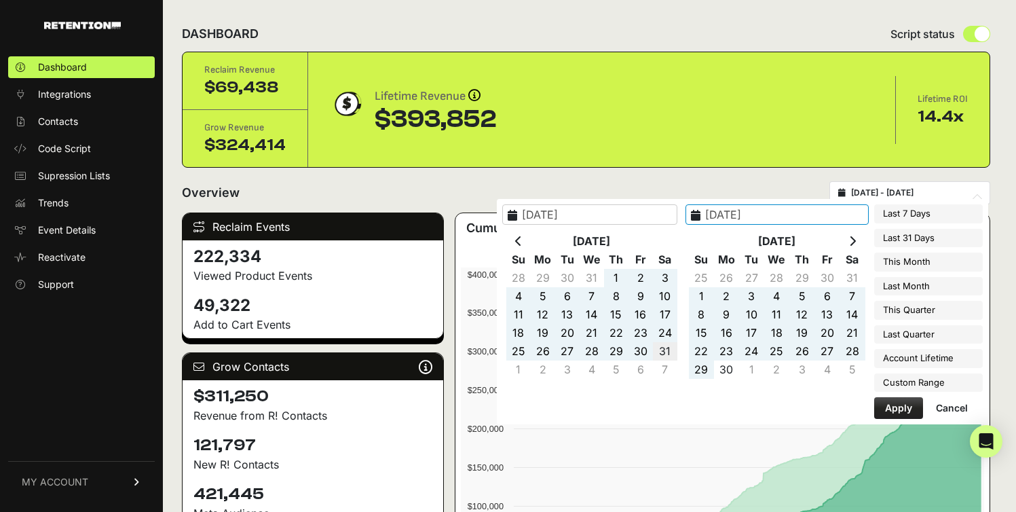
type input "2024-08-31"
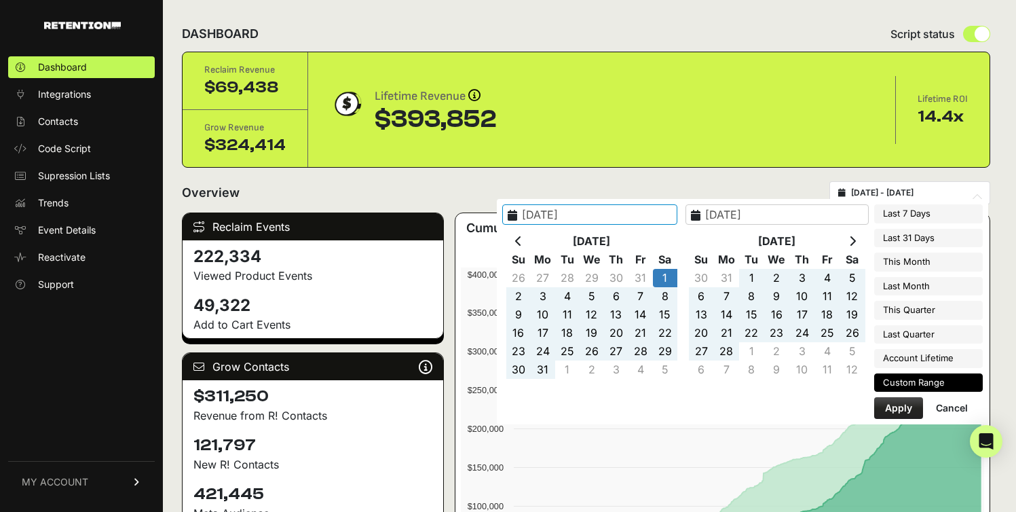
type input "2022-01-01"
click at [894, 398] on button "Apply" at bounding box center [898, 408] width 49 height 22
type input "2022-01-01 - 2024-08-31"
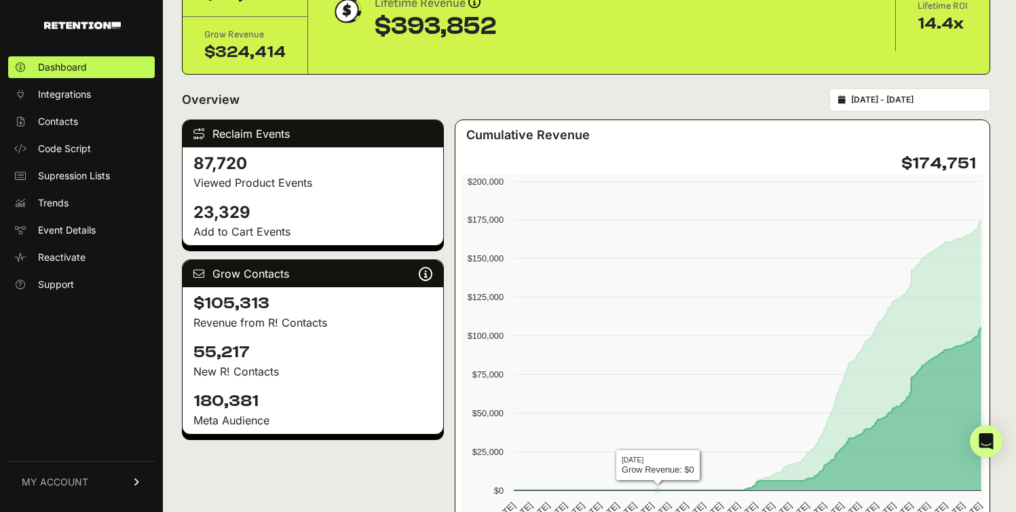
scroll to position [113, 0]
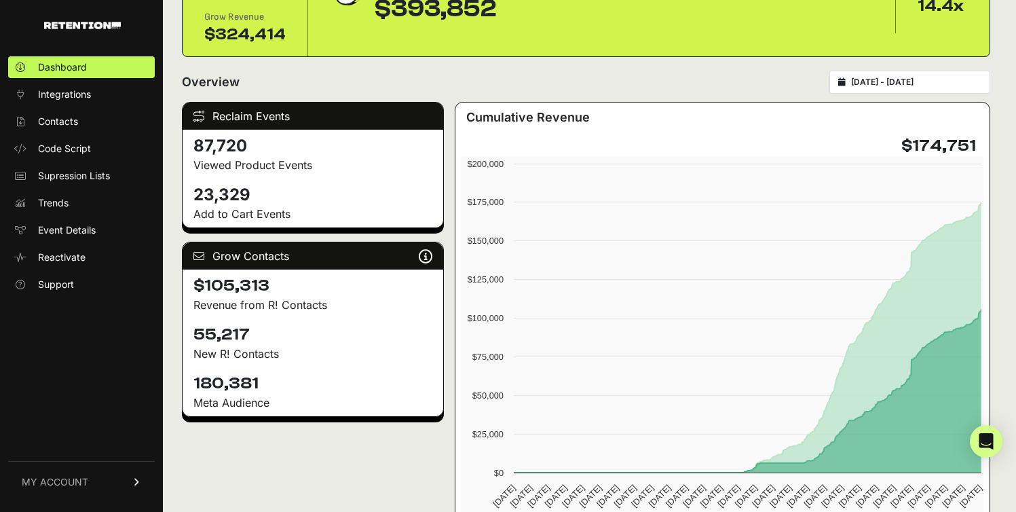
drag, startPoint x: 250, startPoint y: 336, endPoint x: 174, endPoint y: 326, distance: 76.6
click at [174, 326] on div "DASHBOARD Script status Reclaim Revenue $69,438 Grow Revenue $324,414 Lifetime …" at bounding box center [586, 452] width 846 height 1131
copy h4 "55,217"
